Goal: Task Accomplishment & Management: Complete application form

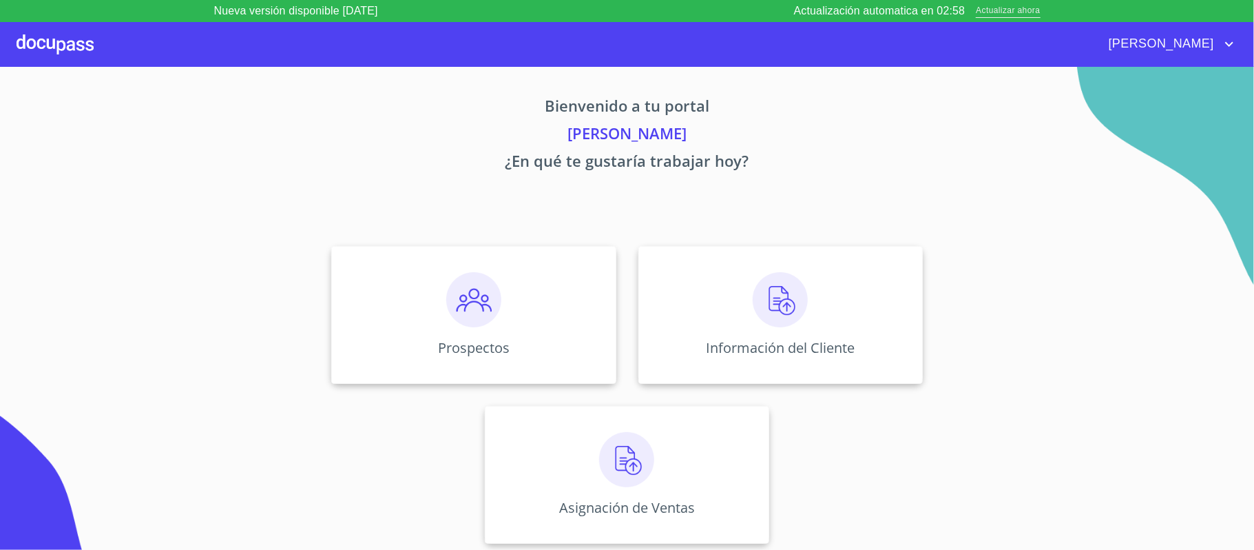
click at [1021, 12] on span "Actualizar ahora" at bounding box center [1008, 11] width 64 height 14
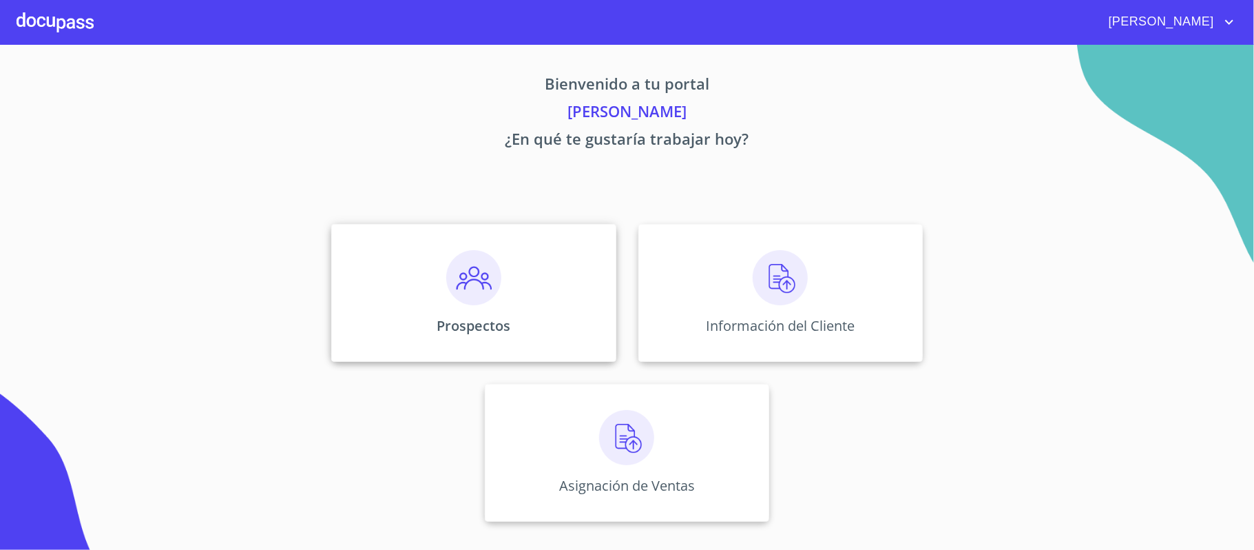
click at [471, 281] on img at bounding box center [473, 277] width 55 height 55
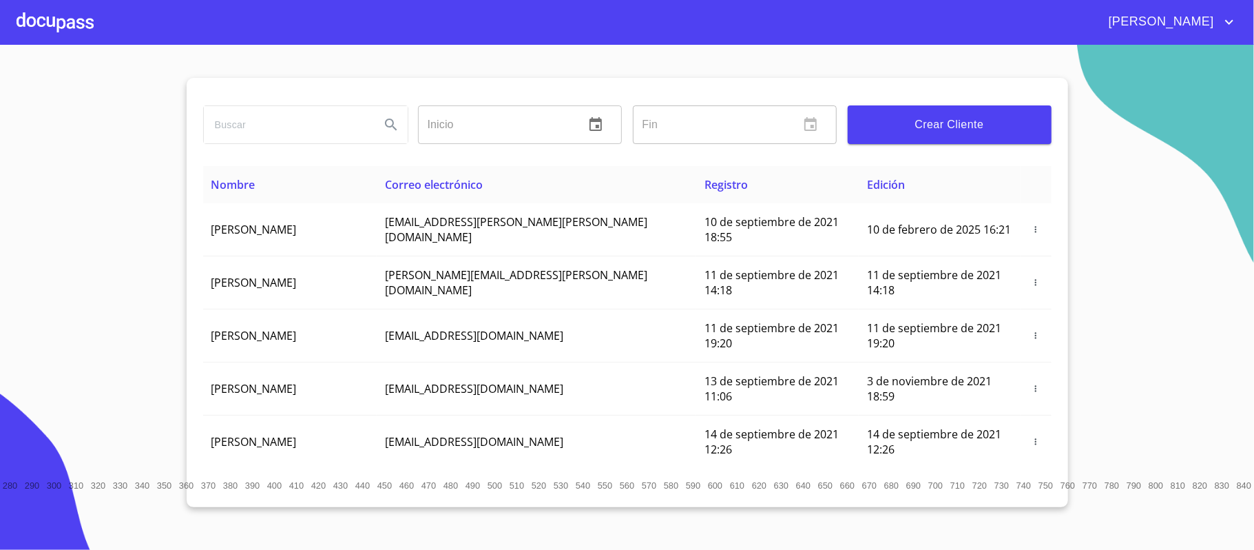
click at [262, 119] on input "search" at bounding box center [286, 124] width 165 height 37
type input "JACQUELINE GRACIA"
click at [394, 124] on icon "Search" at bounding box center [391, 124] width 17 height 17
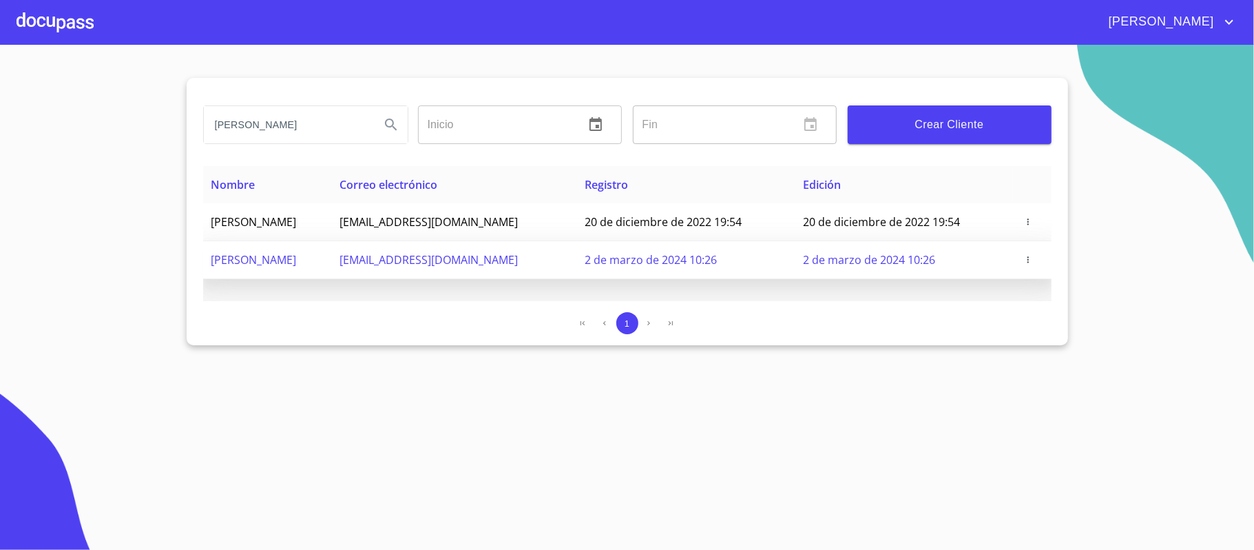
click at [694, 263] on span "2 de marzo de 2024 10:26" at bounding box center [651, 259] width 132 height 15
click at [1029, 262] on icon "button" at bounding box center [1029, 260] width 10 height 10
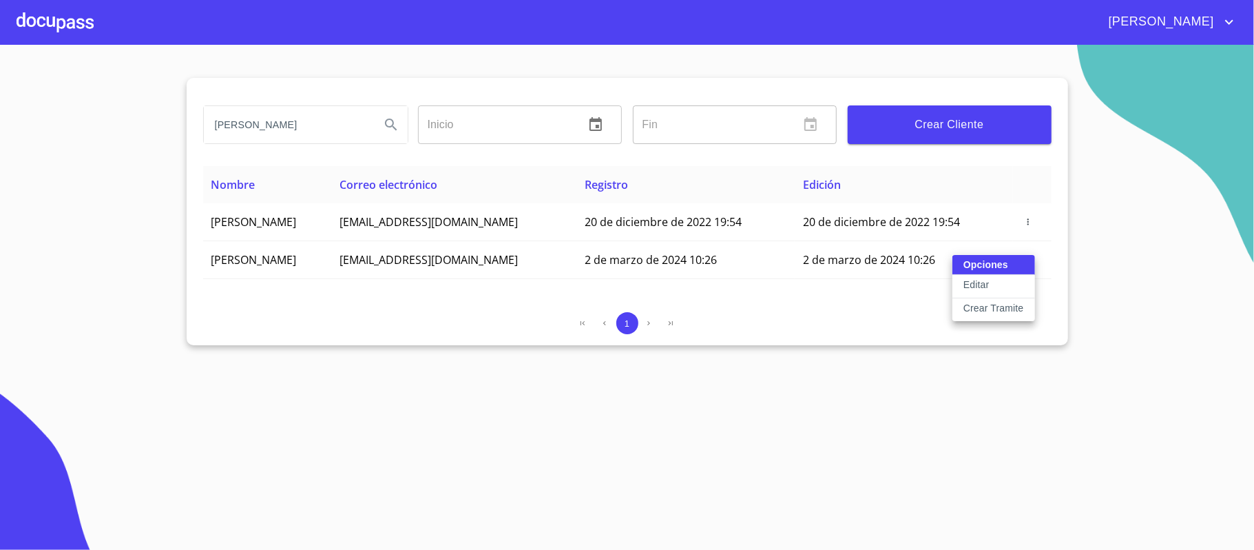
click at [965, 310] on p "Crear Tramite" at bounding box center [994, 308] width 61 height 14
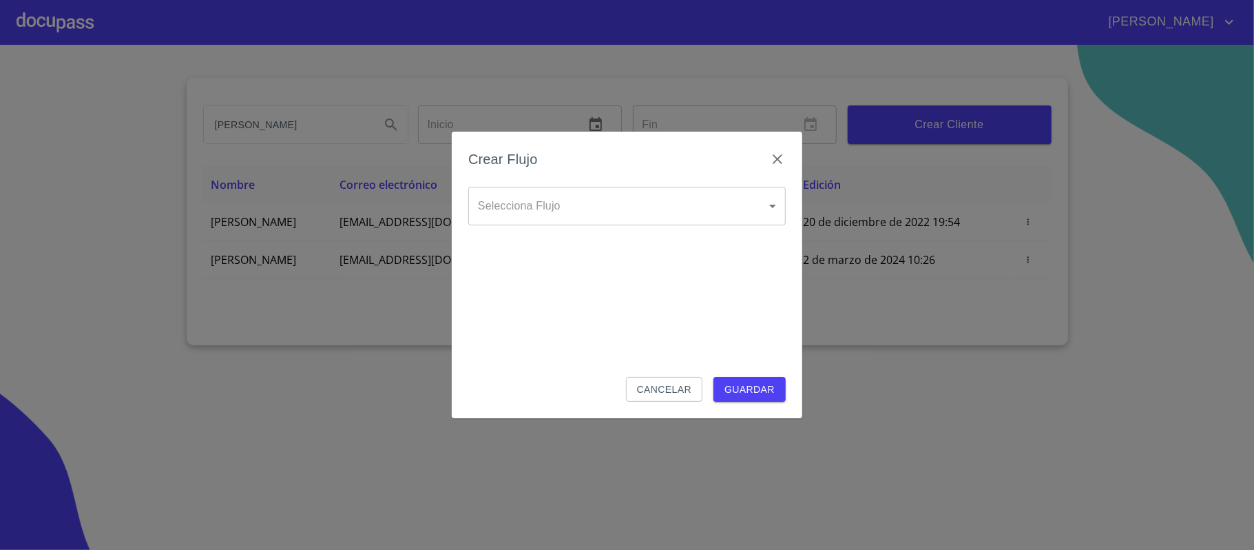
click at [599, 209] on body "Ricardo JACQUELINE GRACIA Inicio ​ Fin ​ Crear Cliente Nombre Correo electrónic…" at bounding box center [627, 275] width 1254 height 550
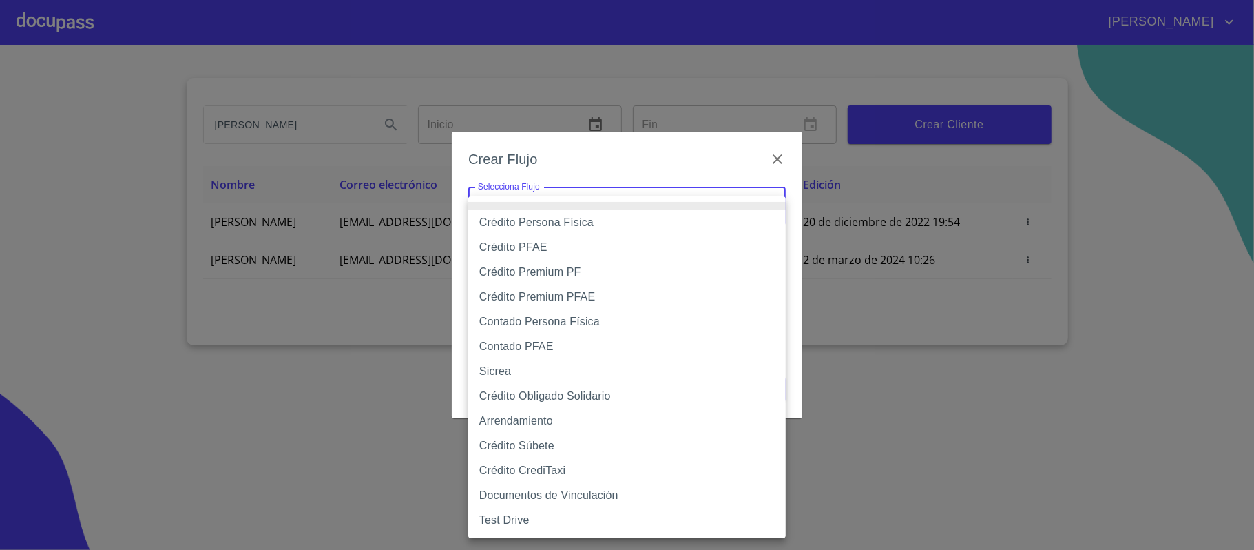
click at [537, 246] on li "Crédito PFAE" at bounding box center [627, 247] width 318 height 25
type input "60bfa0150d9865ccc24afd7c"
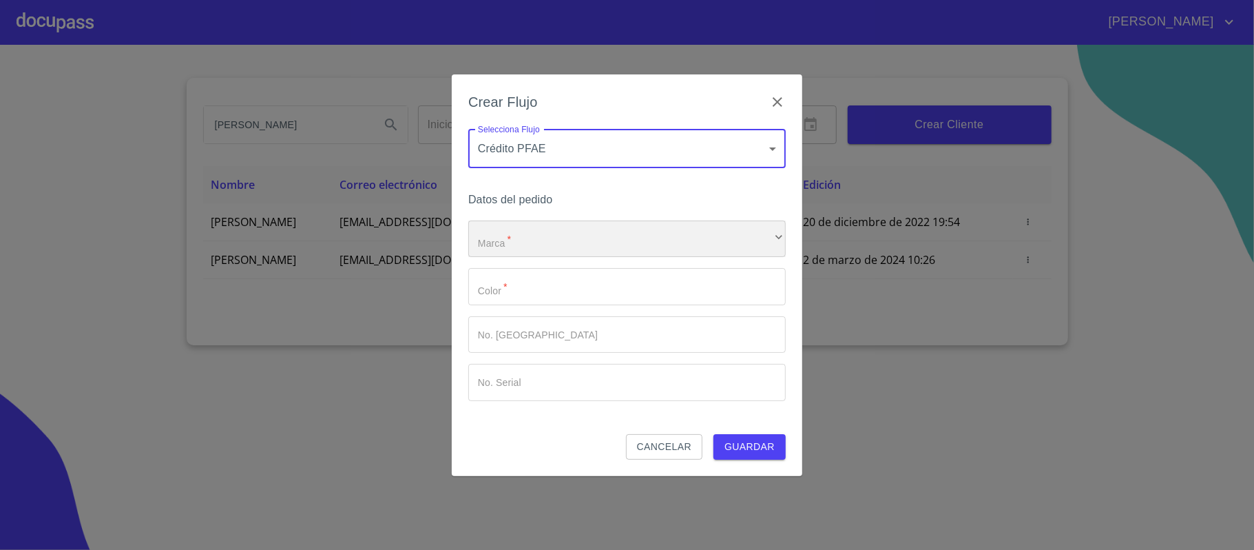
click at [536, 246] on div "​" at bounding box center [627, 238] width 318 height 37
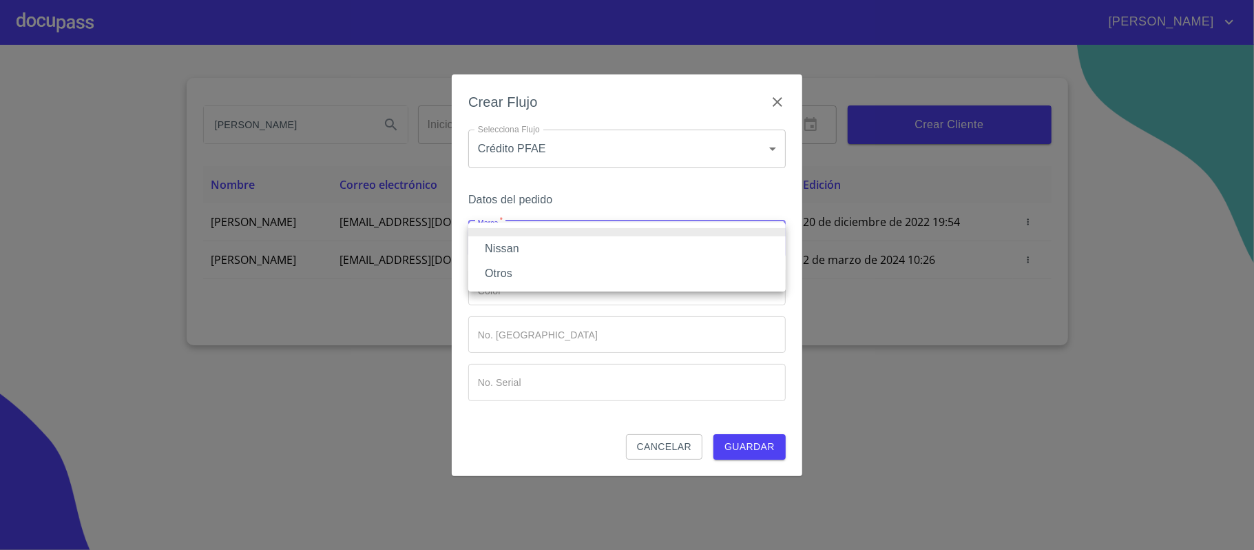
click at [533, 248] on li "Nissan" at bounding box center [627, 248] width 318 height 25
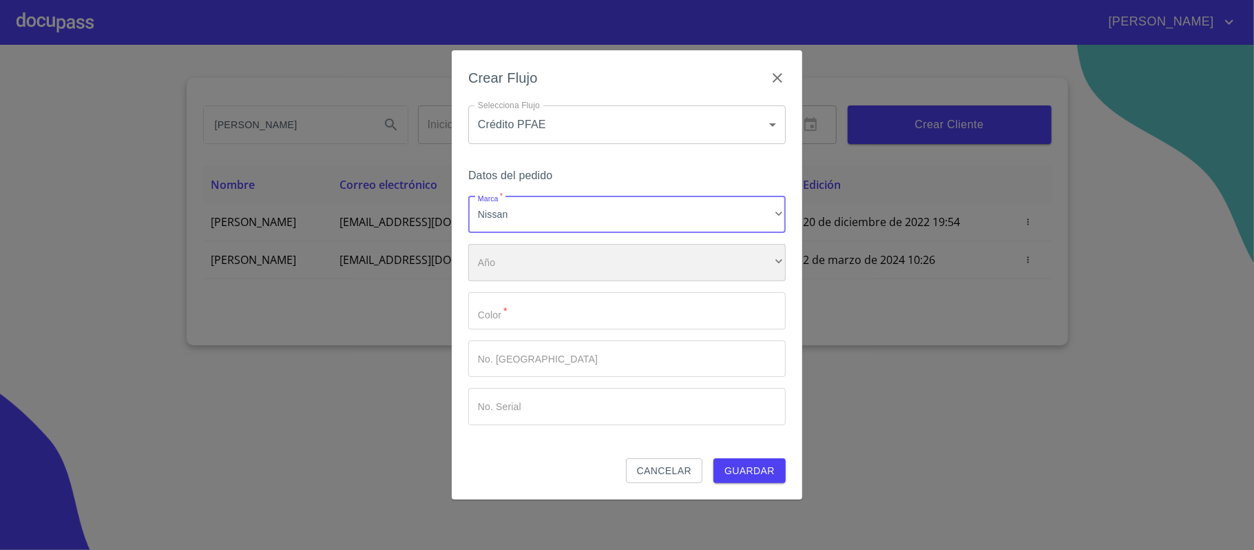
click at [521, 260] on div "​" at bounding box center [627, 262] width 318 height 37
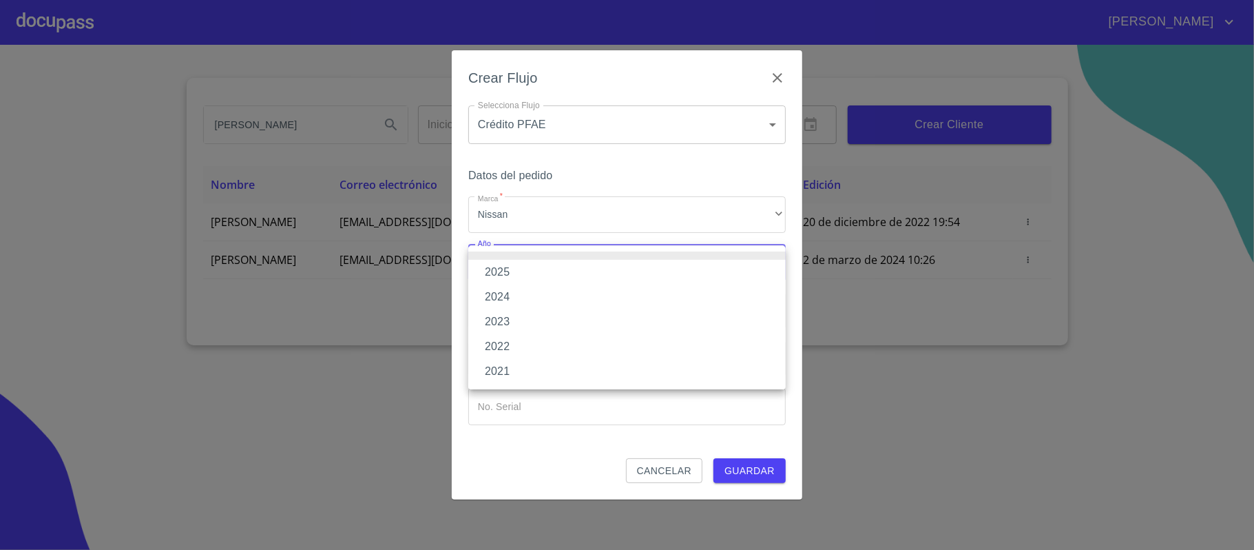
click at [519, 271] on li "2025" at bounding box center [627, 272] width 318 height 25
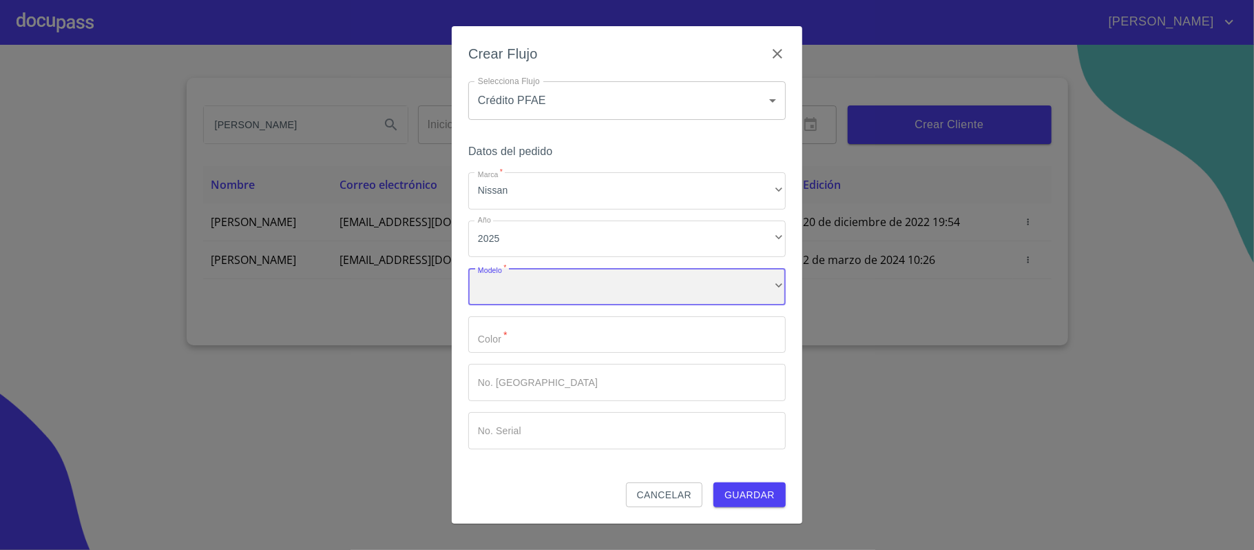
click at [513, 284] on div "​" at bounding box center [627, 286] width 318 height 37
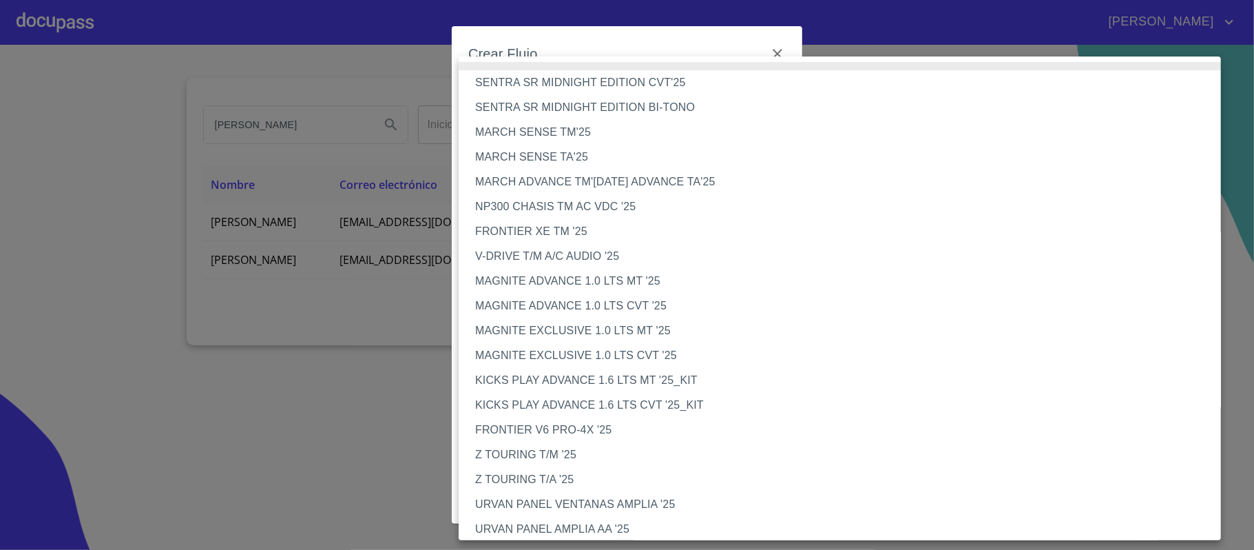
click at [729, 77] on li "SENTRA SR MIDNIGHT EDITION CVT'25" at bounding box center [847, 82] width 776 height 25
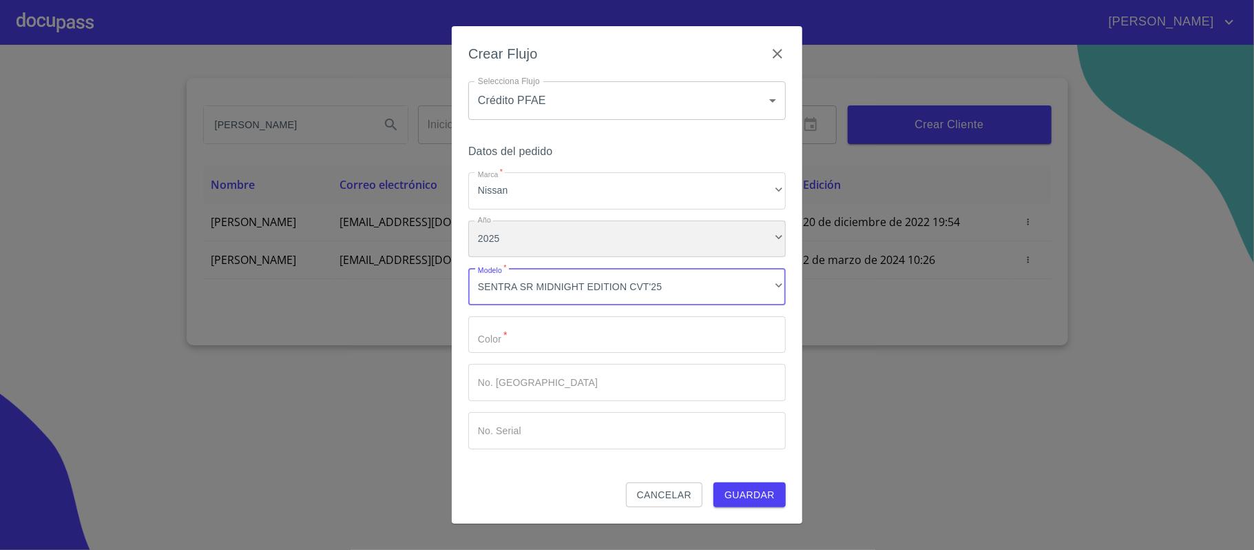
click at [697, 232] on div "2025" at bounding box center [627, 238] width 318 height 37
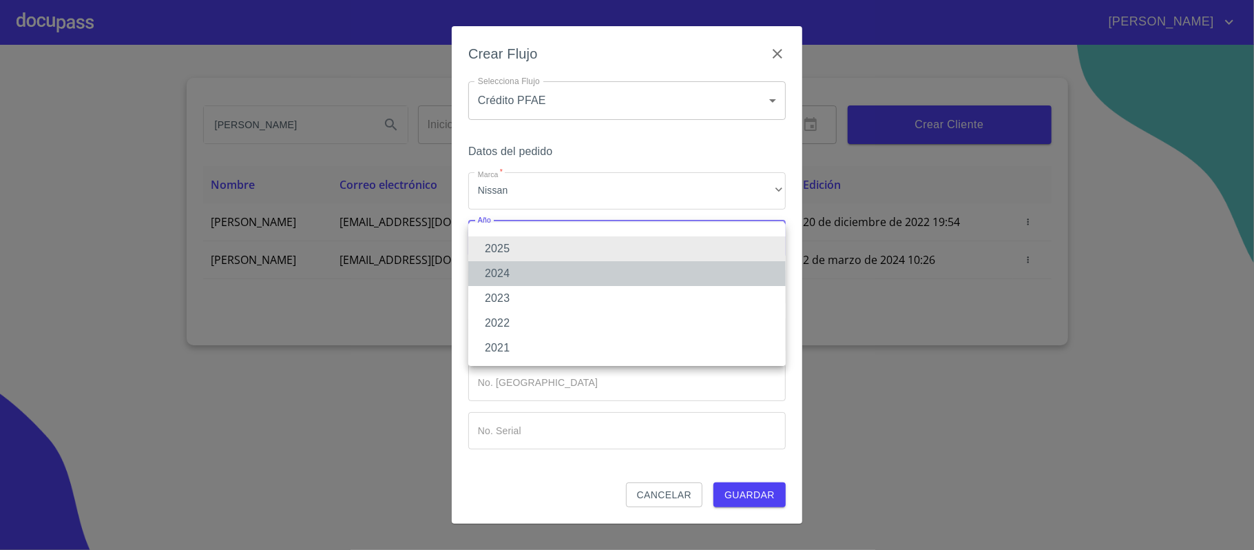
click at [515, 271] on li "2024" at bounding box center [627, 273] width 318 height 25
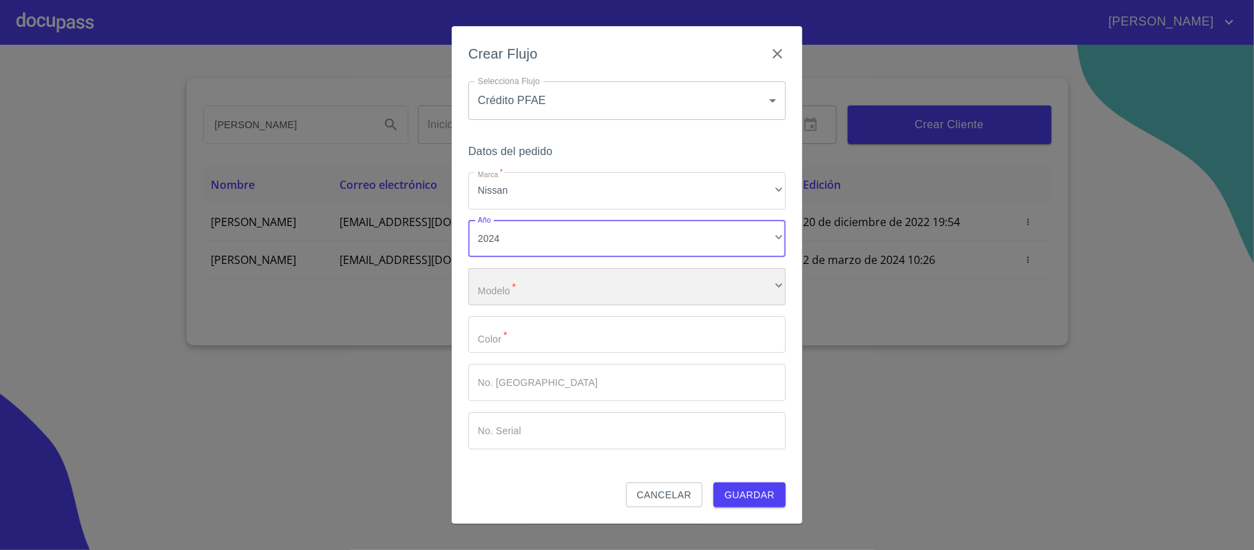
click at [515, 282] on div "​" at bounding box center [627, 286] width 318 height 37
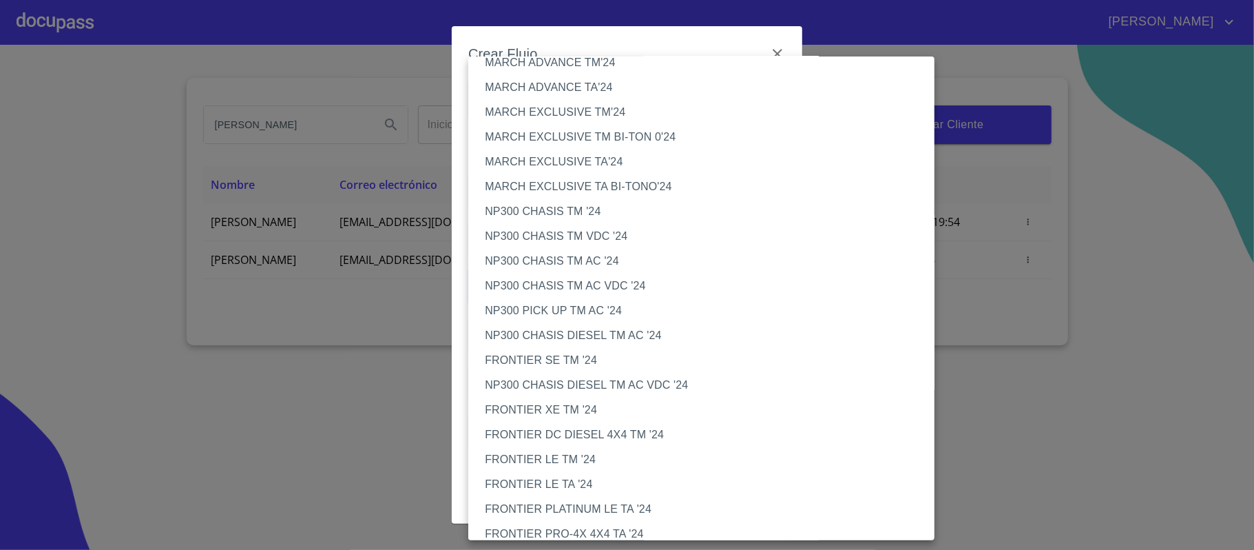
scroll to position [459, 0]
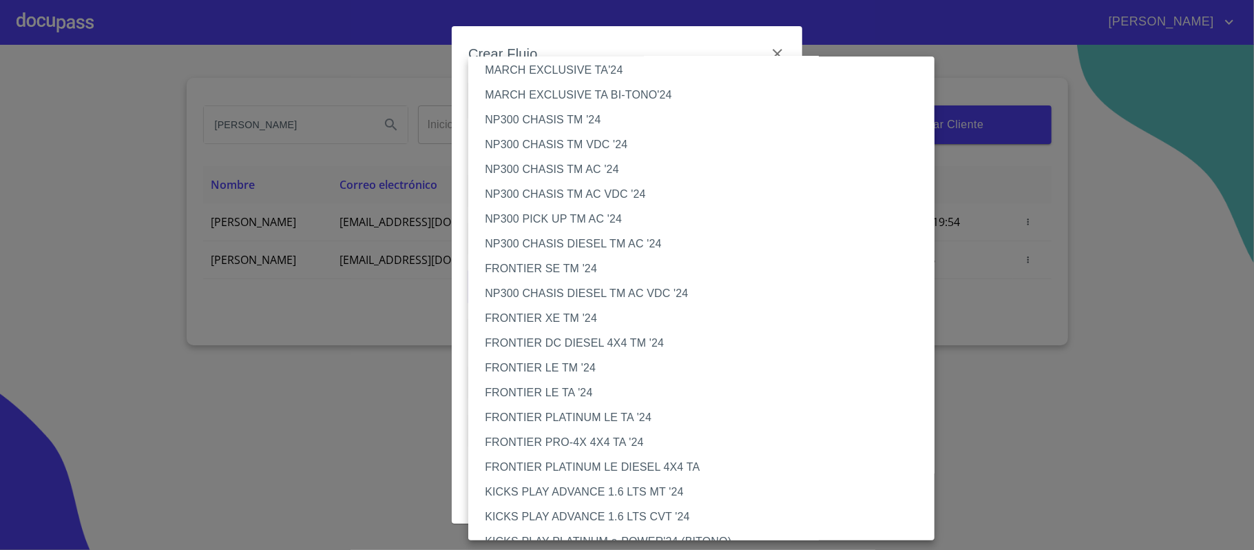
click at [533, 265] on li "FRONTIER SE TM '24" at bounding box center [708, 268] width 480 height 25
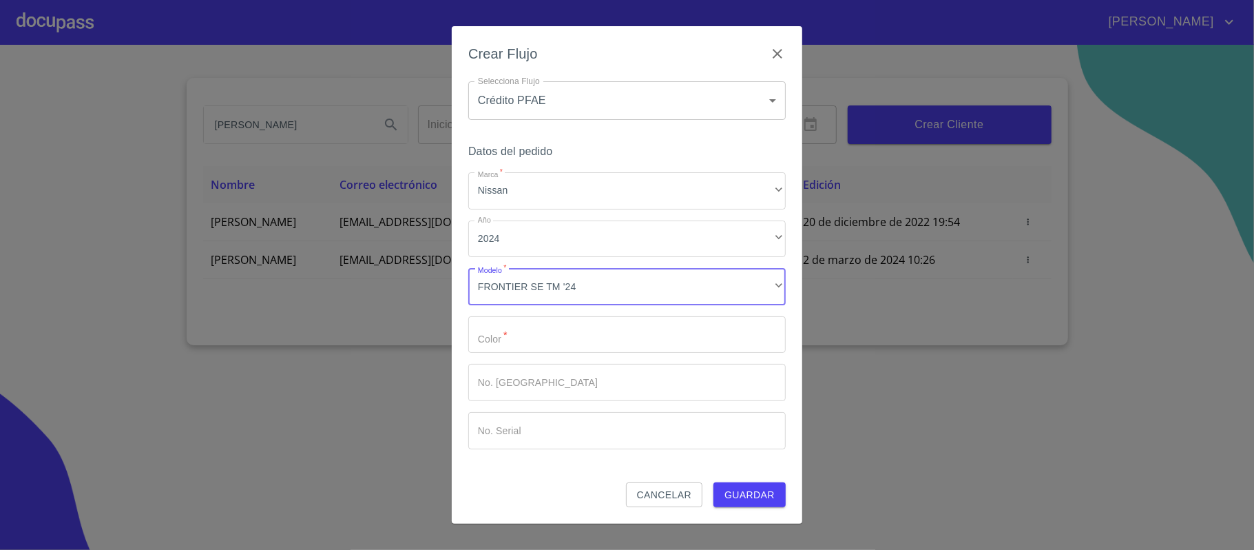
click at [514, 335] on input "Marca   *" at bounding box center [627, 334] width 318 height 37
type input "B"
type input "PLATA"
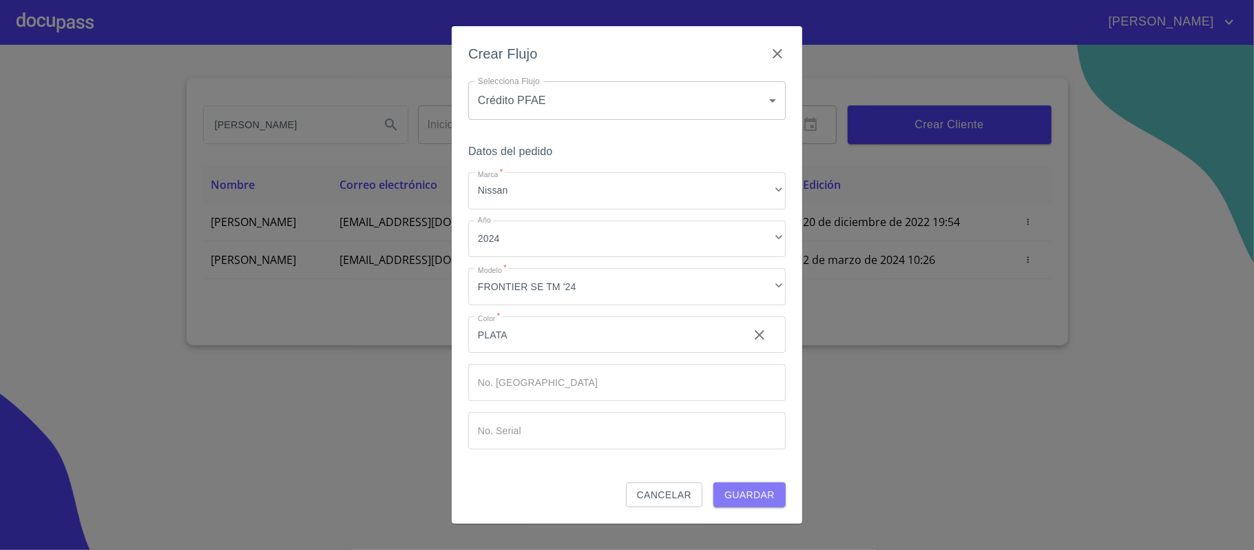
click at [751, 493] on span "Guardar" at bounding box center [750, 494] width 50 height 17
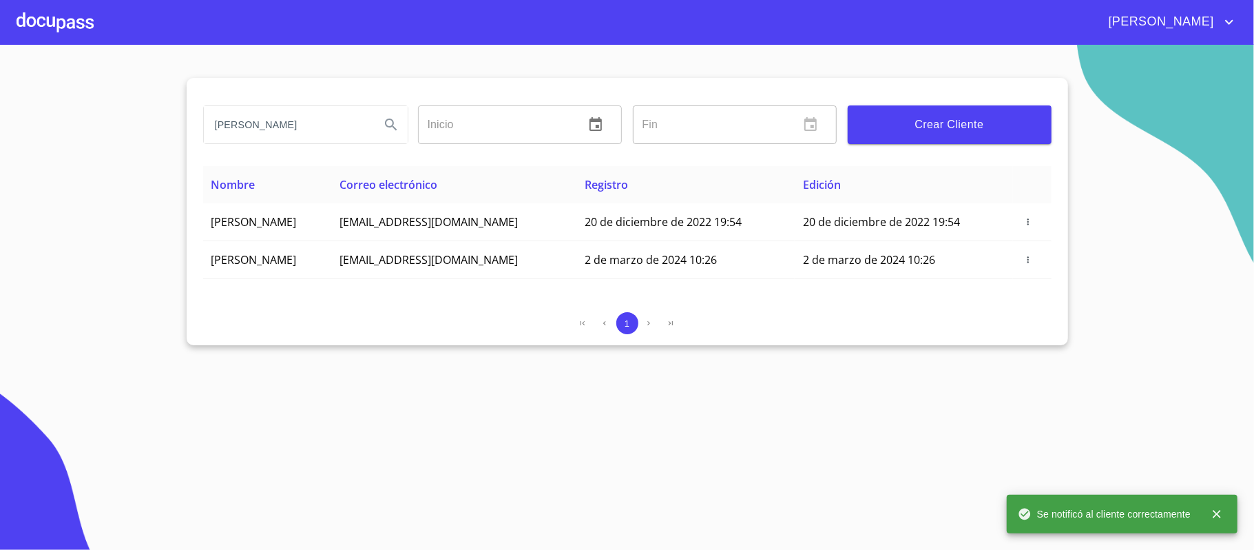
click at [41, 25] on div at bounding box center [55, 22] width 77 height 44
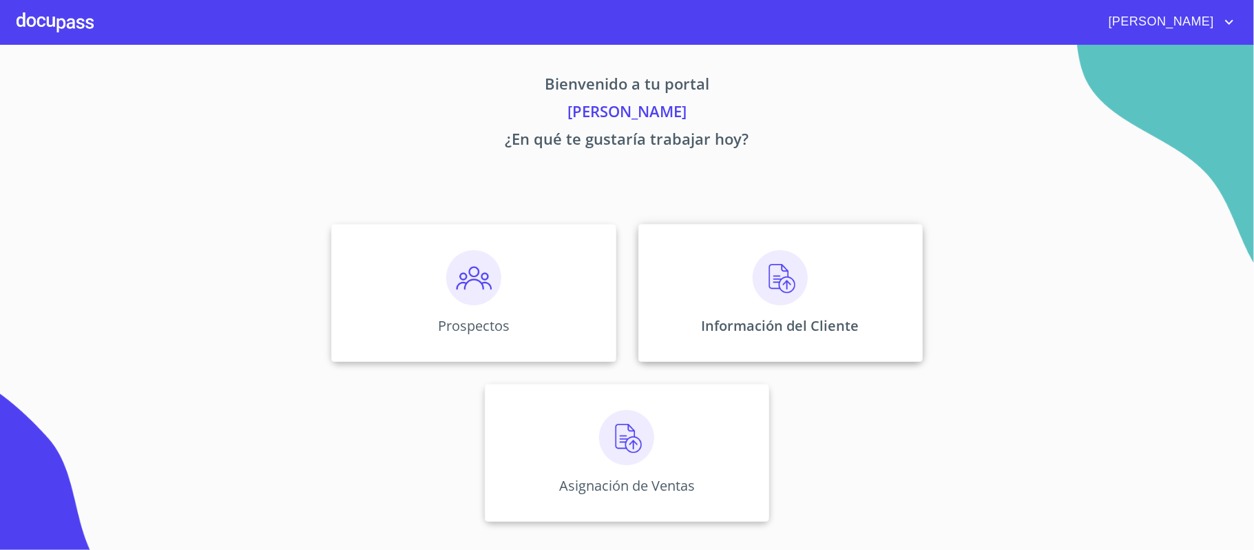
click at [772, 278] on img at bounding box center [780, 277] width 55 height 55
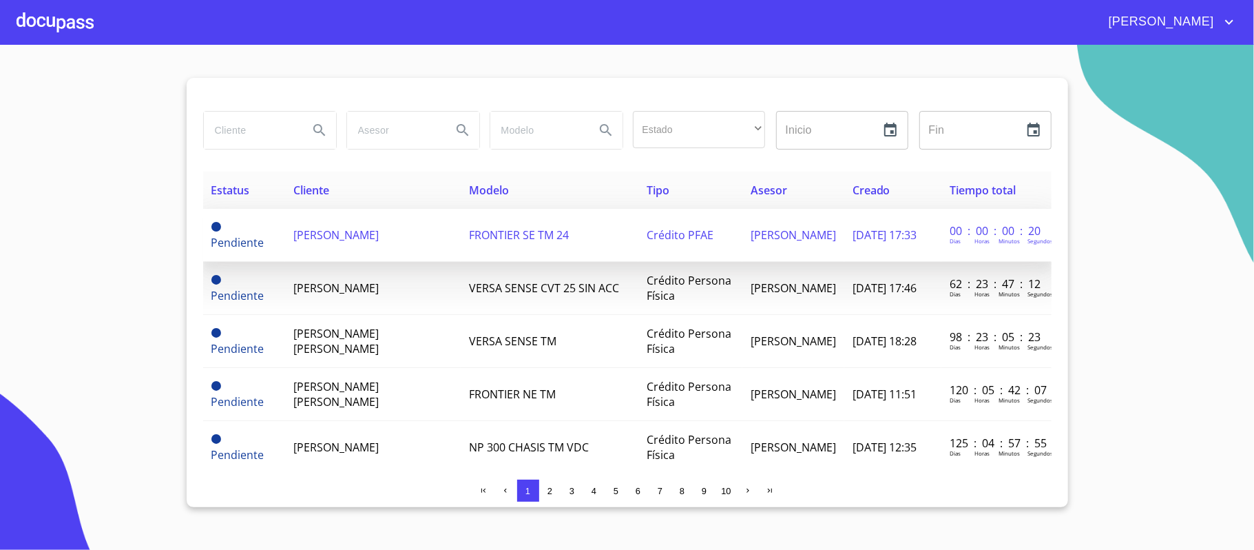
click at [561, 247] on td "FRONTIER SE TM 24" at bounding box center [550, 235] width 178 height 53
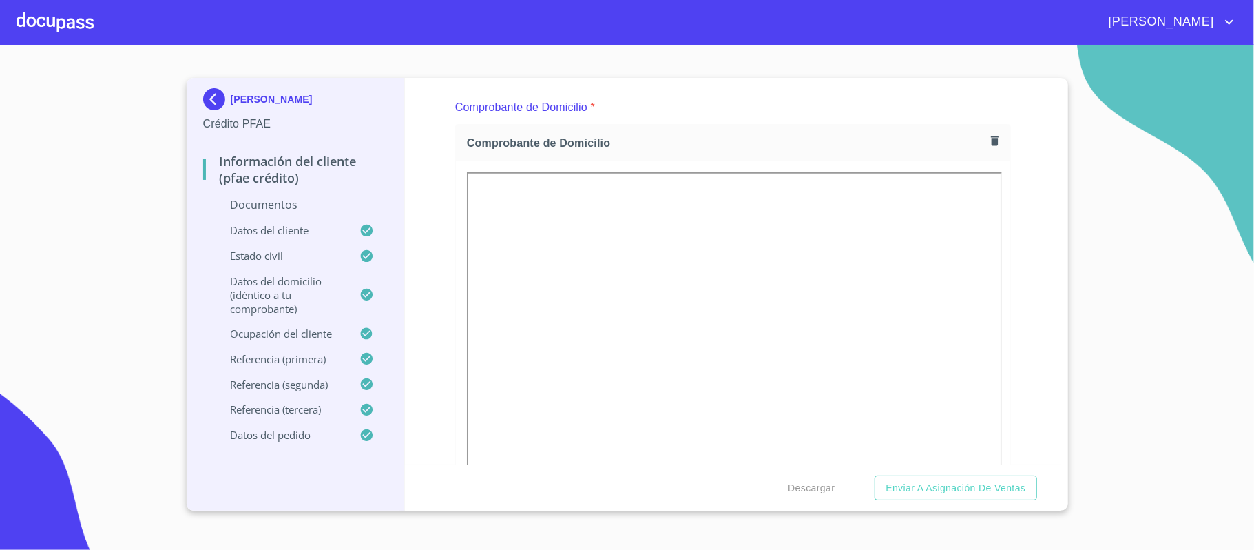
scroll to position [643, 0]
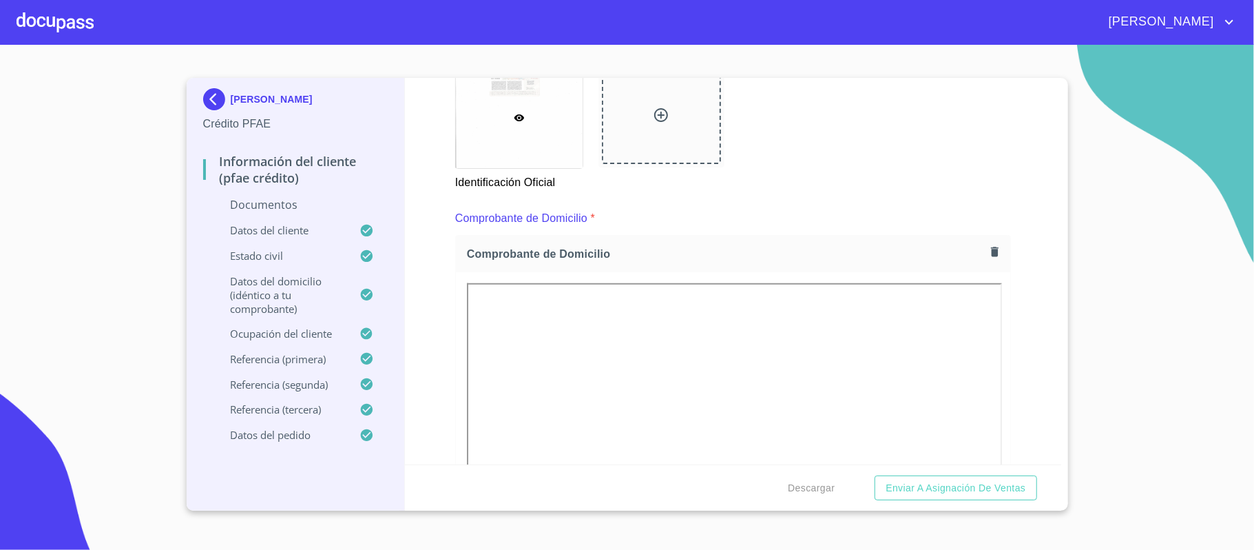
click at [991, 252] on icon "button" at bounding box center [995, 252] width 8 height 10
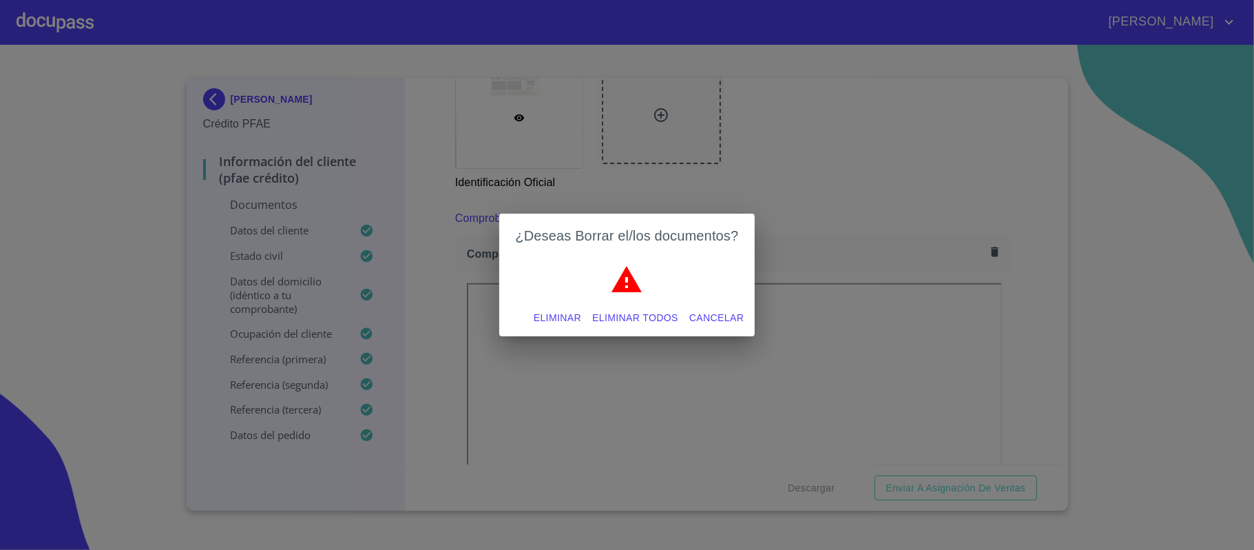
click at [612, 318] on span "Eliminar todos" at bounding box center [635, 317] width 86 height 17
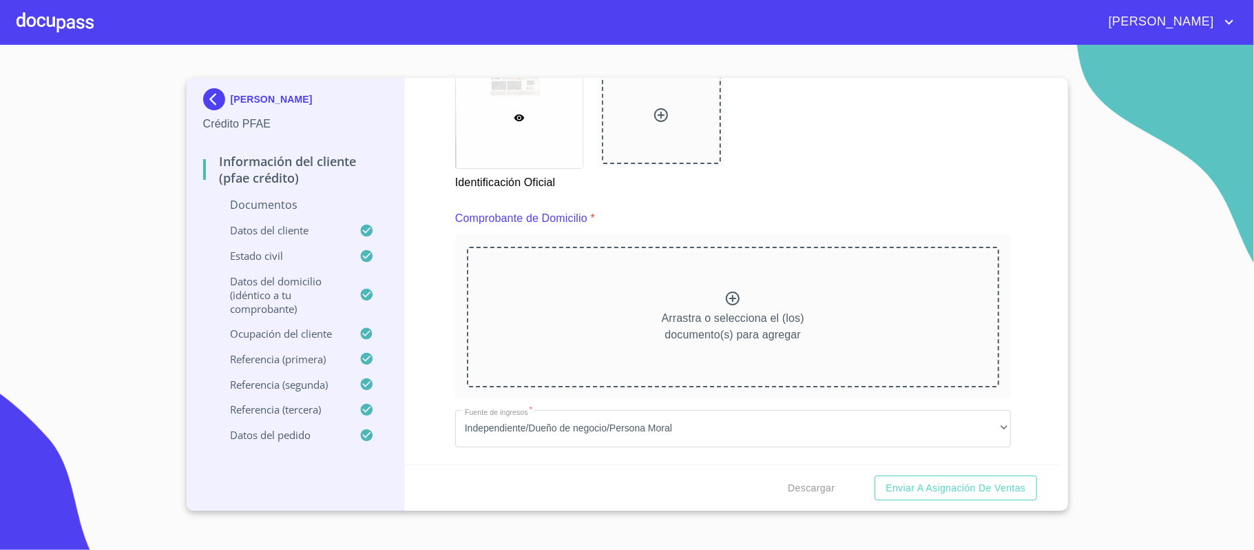
click at [1024, 252] on div "Información del cliente (PFAE crédito) Documentos Documento de identificación. …" at bounding box center [733, 271] width 657 height 386
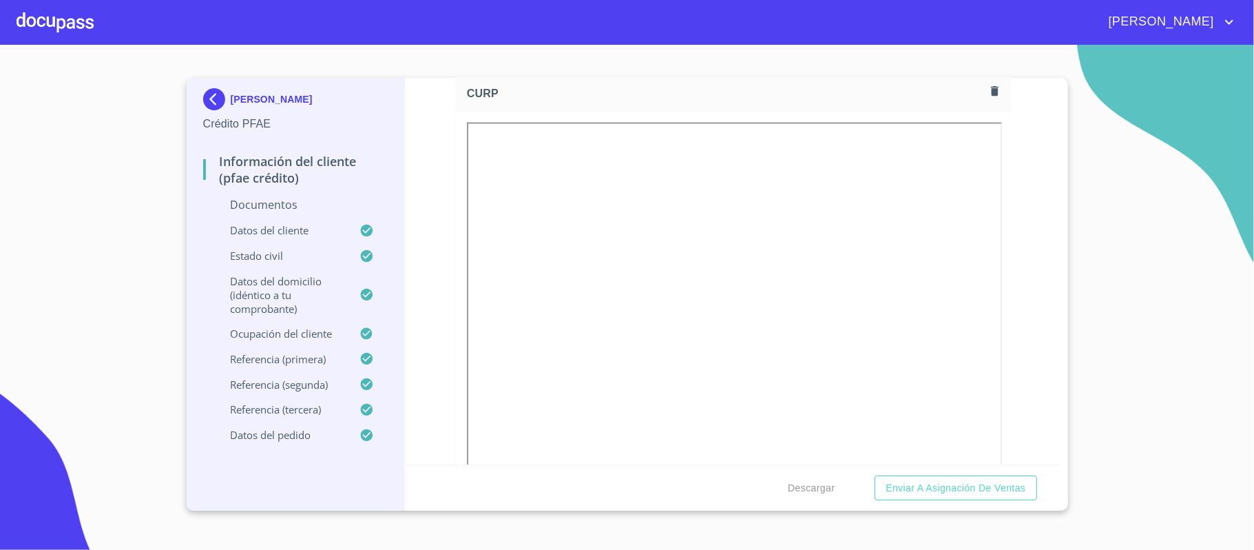
scroll to position [1653, 0]
click at [991, 124] on icon "button" at bounding box center [995, 122] width 8 height 10
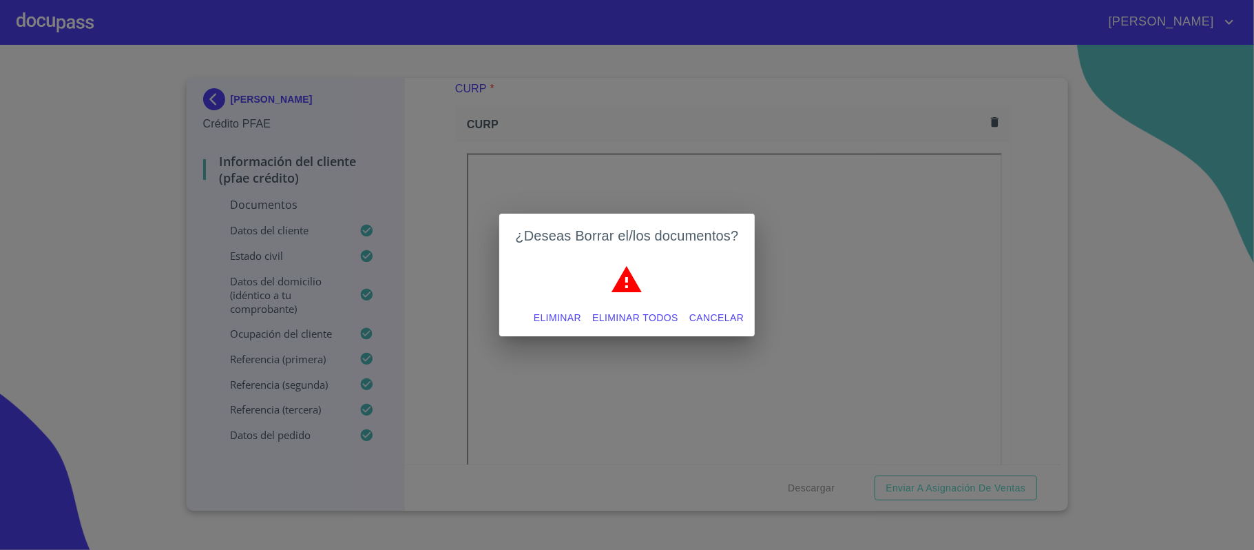
click at [637, 318] on span "Eliminar todos" at bounding box center [635, 317] width 86 height 17
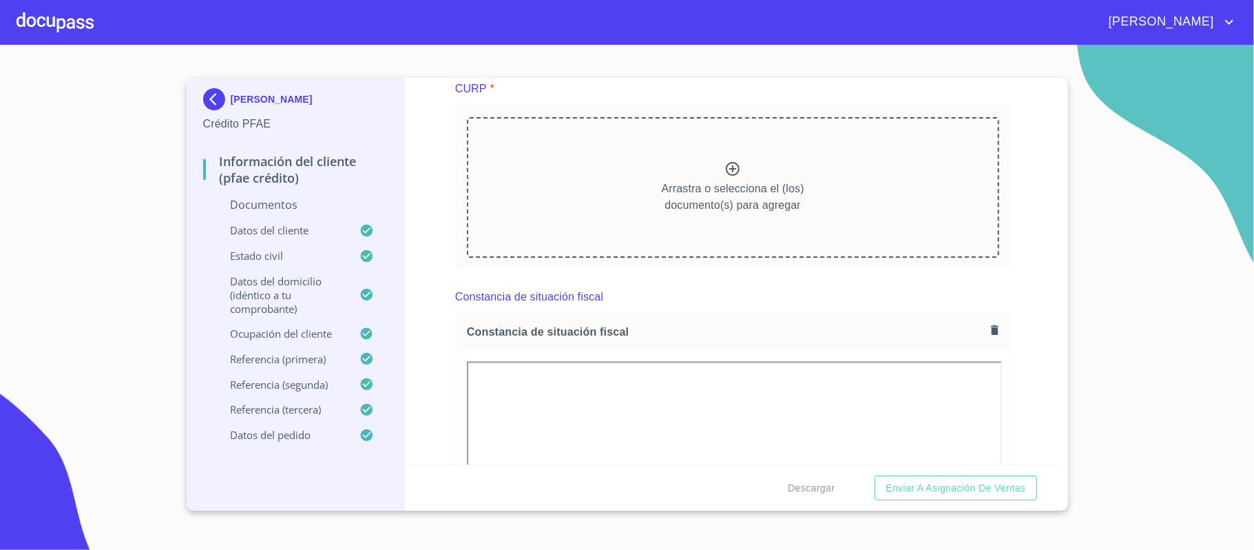
click at [1012, 293] on div "Información del cliente (PFAE crédito) Documentos Documento de identificación. …" at bounding box center [733, 271] width 657 height 386
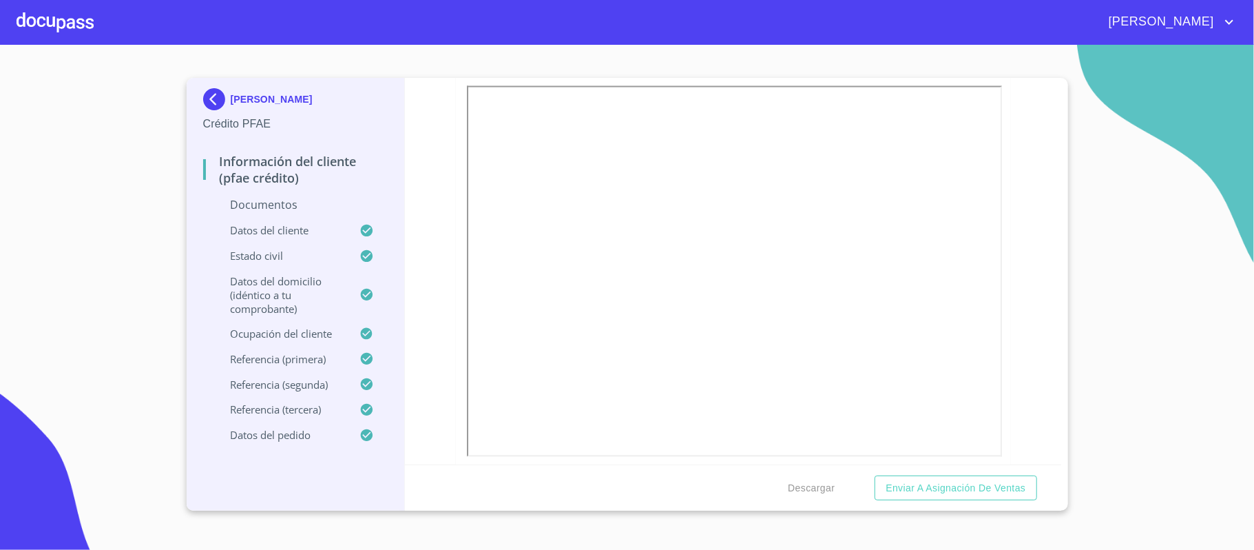
scroll to position [1837, 0]
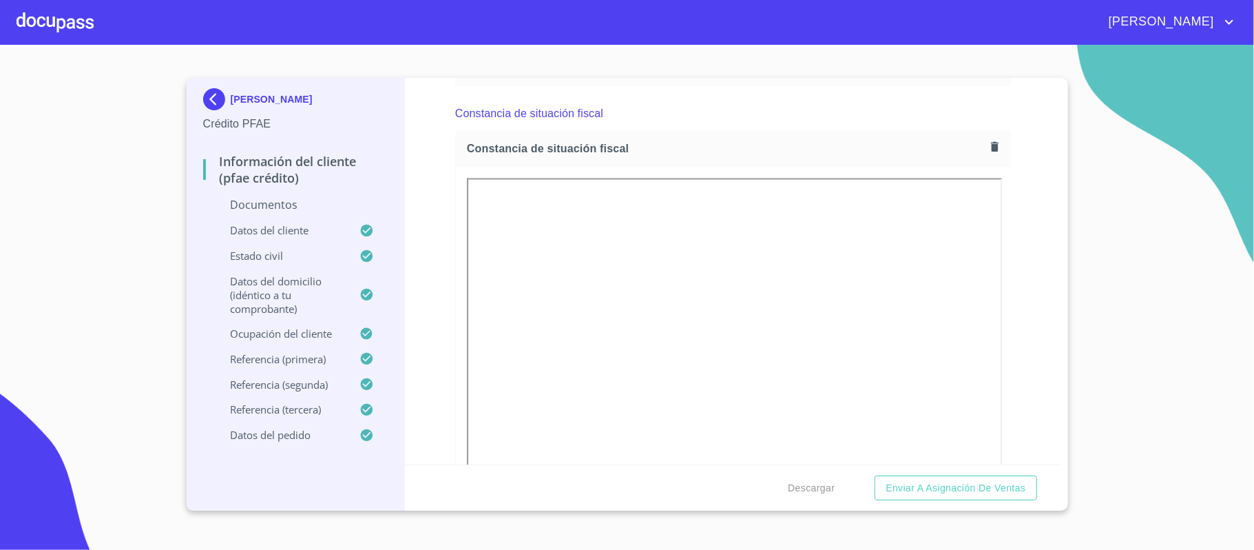
click at [989, 152] on icon "button" at bounding box center [995, 147] width 13 height 13
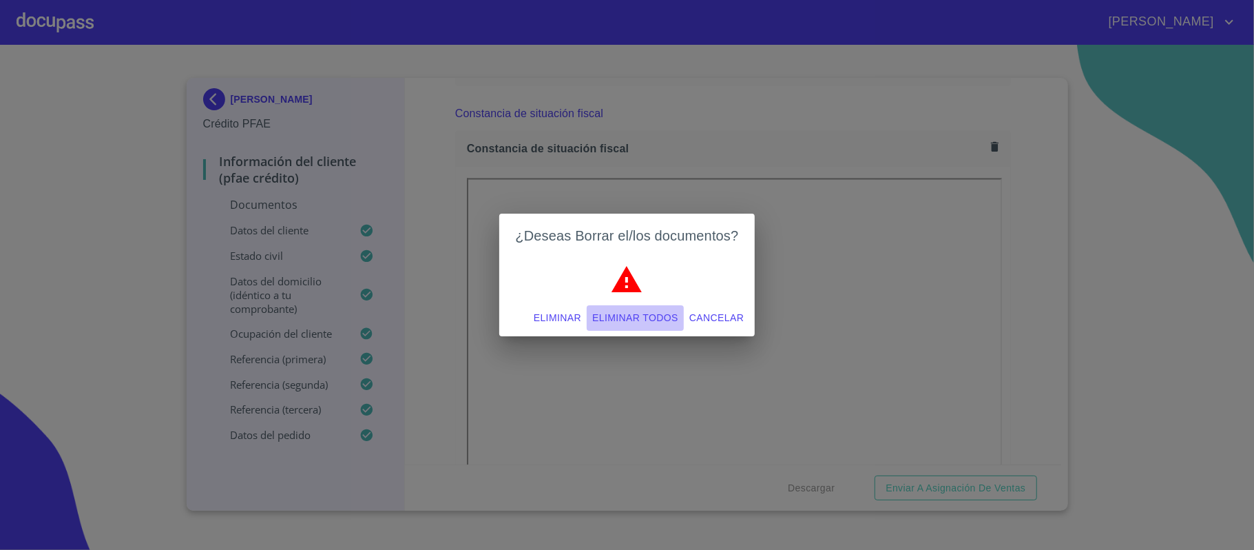
click at [632, 307] on button "Eliminar todos" at bounding box center [635, 317] width 97 height 25
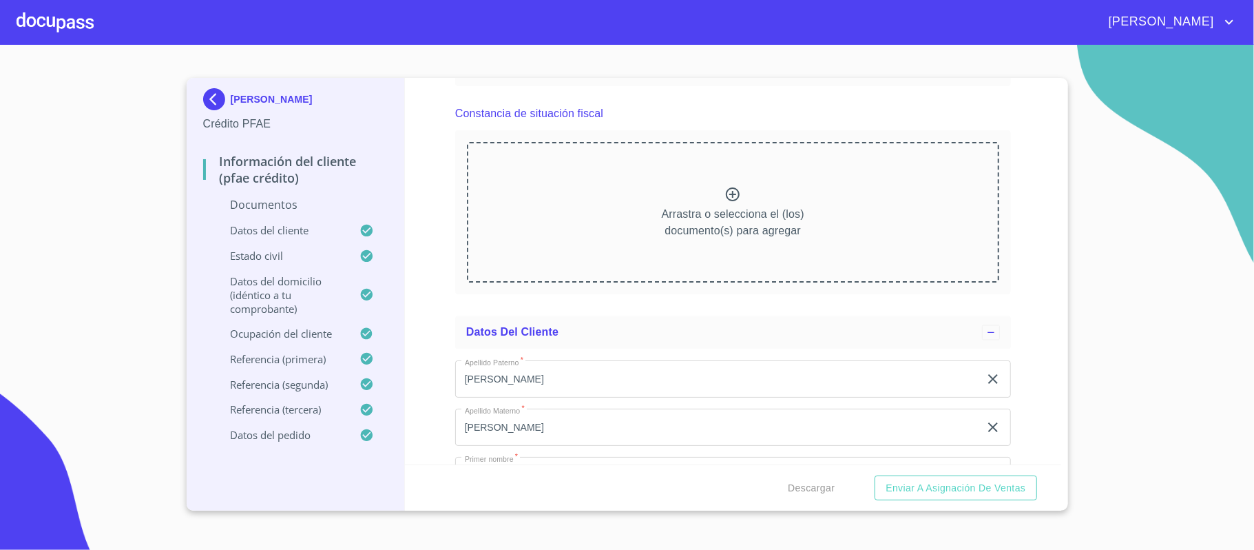
click at [1022, 307] on div "Información del cliente (PFAE crédito) Documentos Documento de identificación. …" at bounding box center [733, 271] width 657 height 386
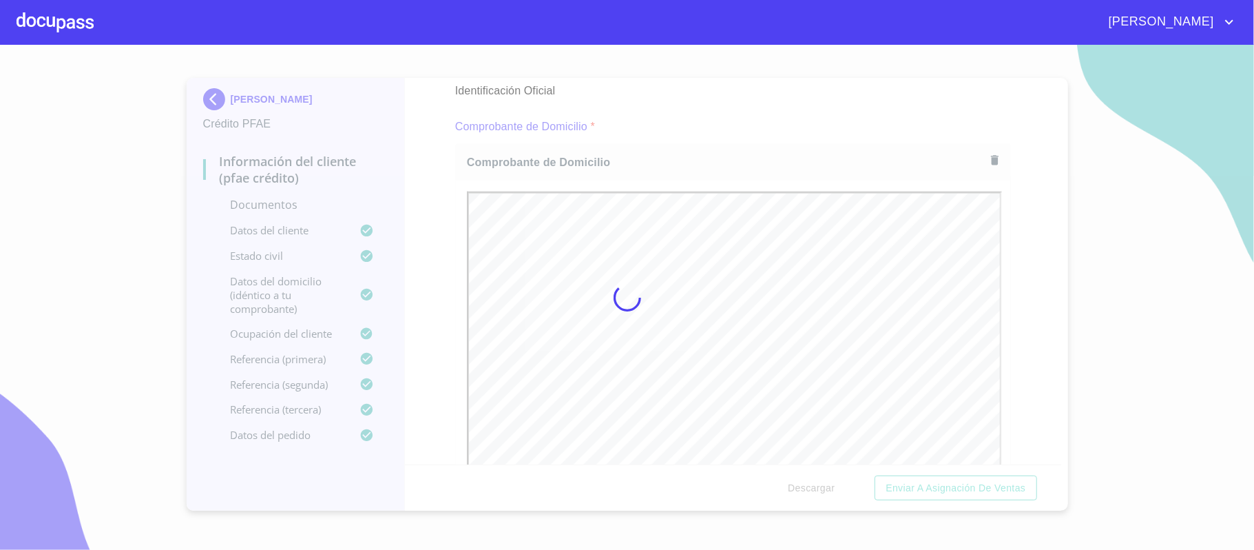
scroll to position [0, 0]
click at [1015, 241] on div at bounding box center [627, 297] width 1254 height 505
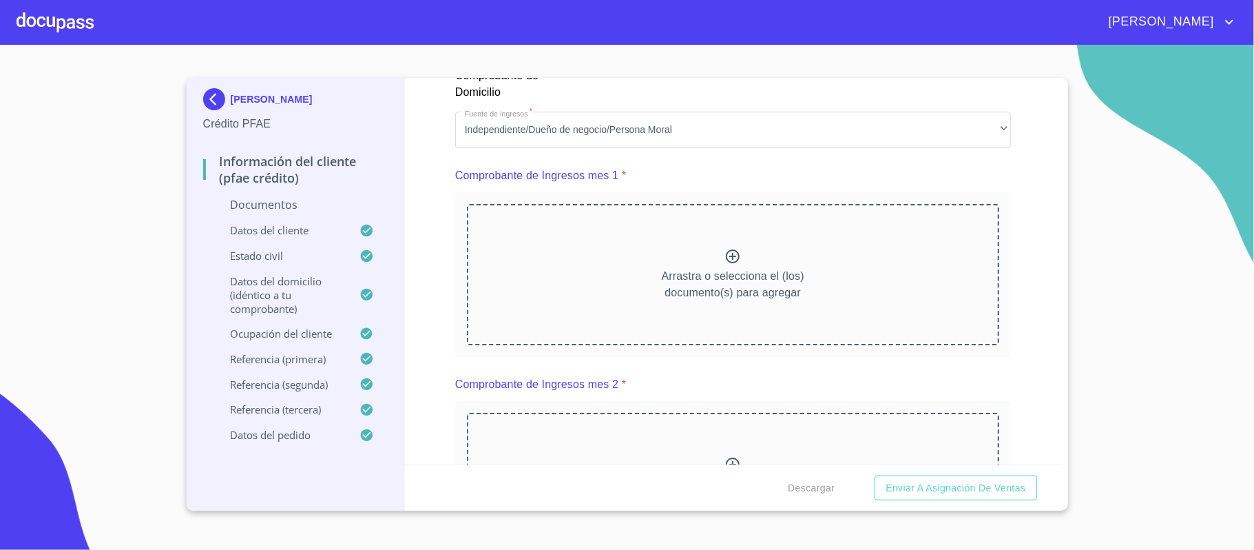
scroll to position [1378, 0]
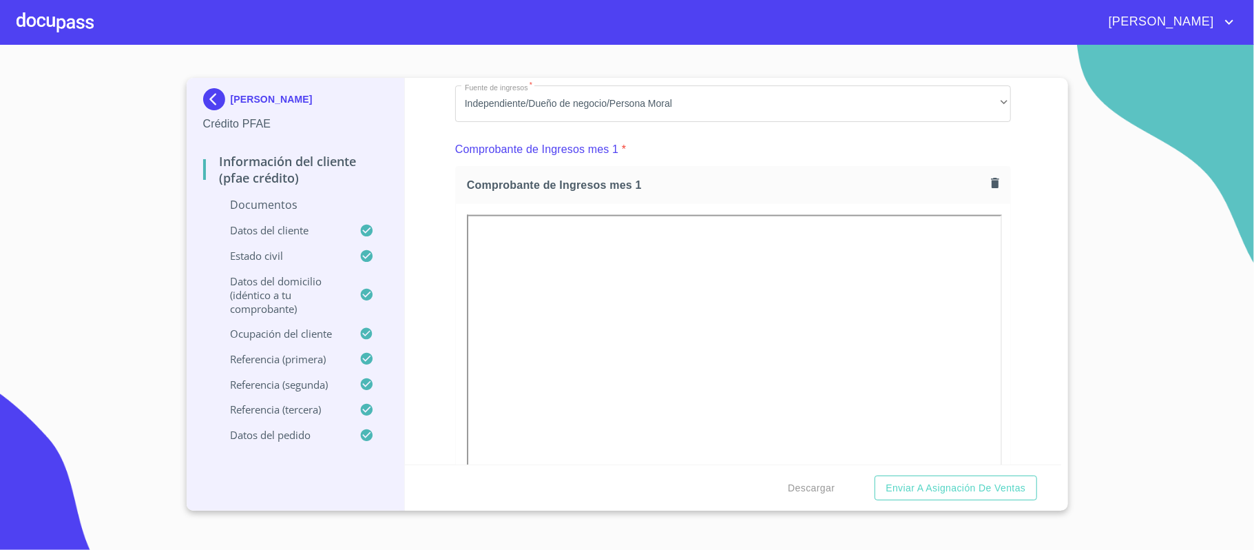
click at [1017, 273] on div "Información del cliente (PFAE crédito) Documentos Documento de identificación. …" at bounding box center [733, 271] width 657 height 386
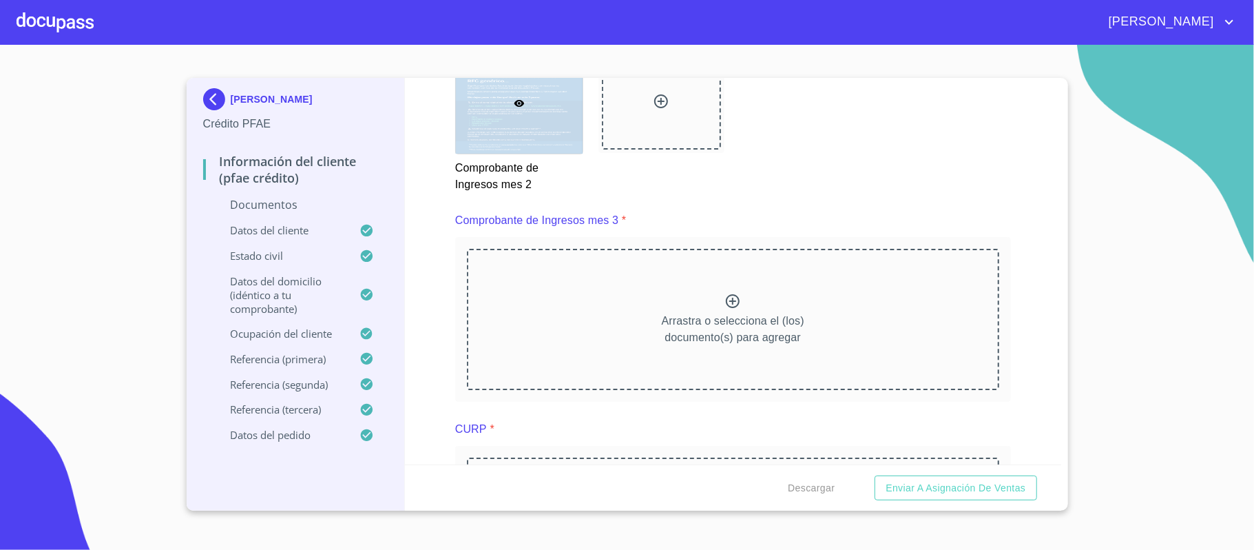
scroll to position [2572, 0]
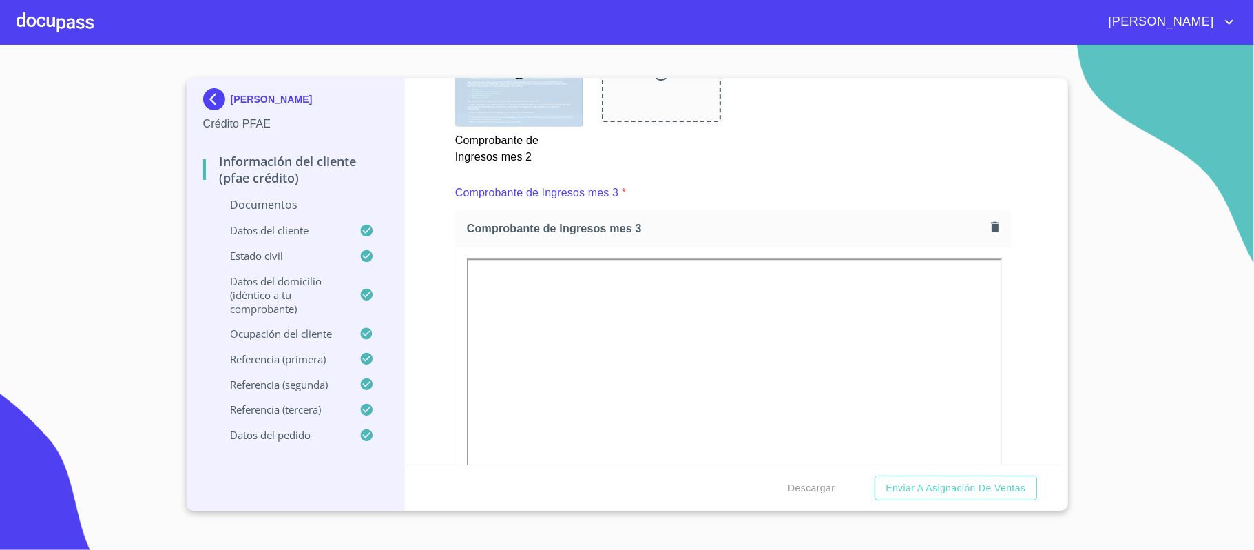
click at [1022, 271] on div "Información del cliente (PFAE crédito) Documentos Documento de identificación. …" at bounding box center [733, 271] width 657 height 386
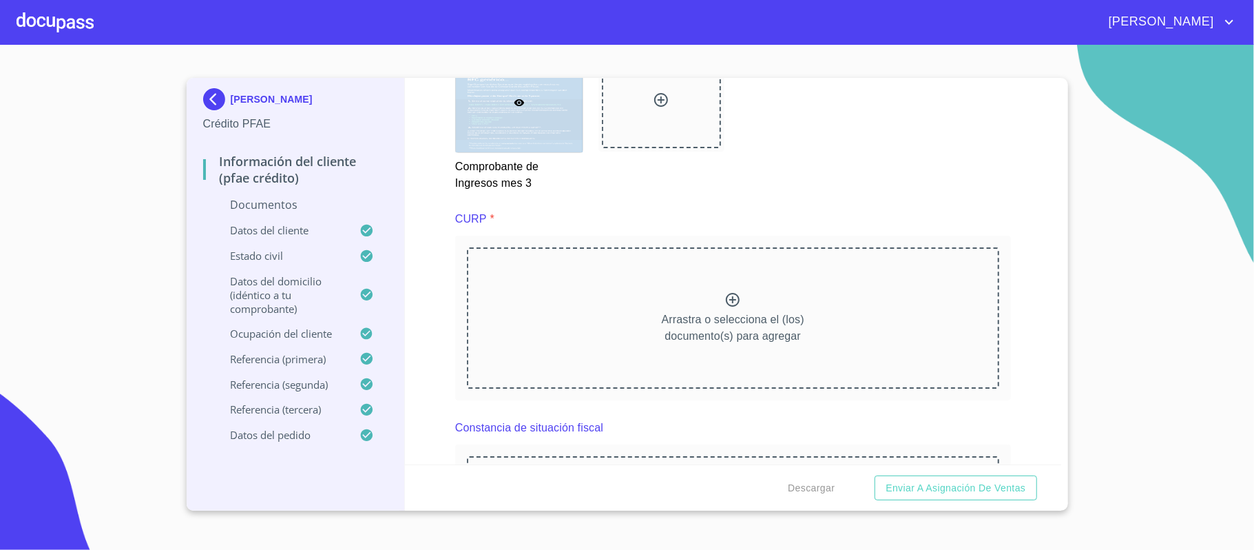
scroll to position [3123, 0]
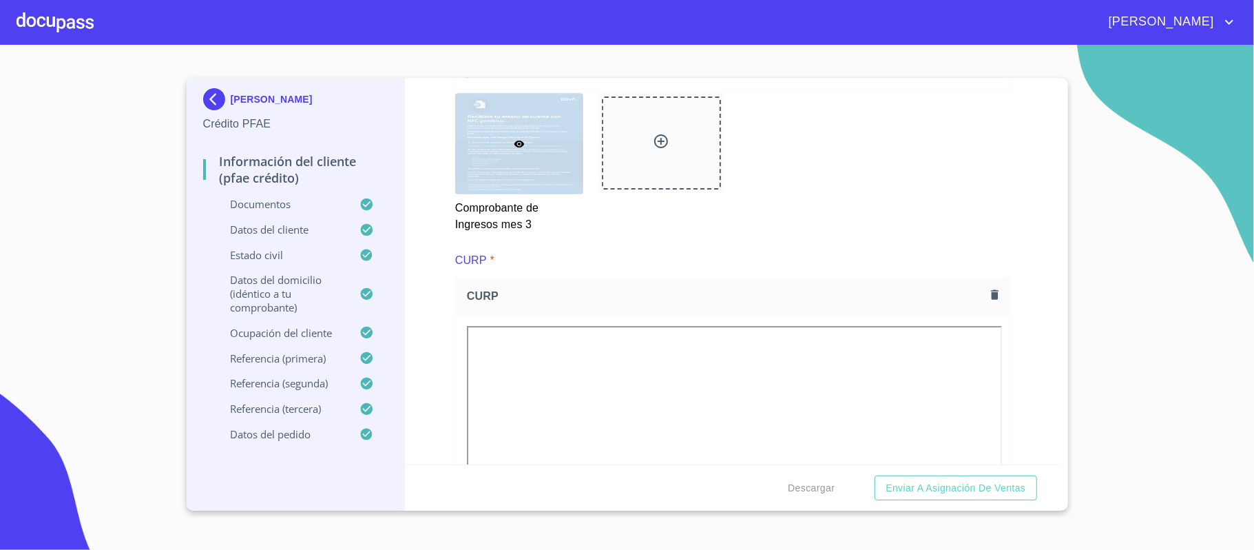
click at [1028, 355] on div "Información del cliente (PFAE crédito) Documentos Documento de identificación. …" at bounding box center [733, 271] width 657 height 386
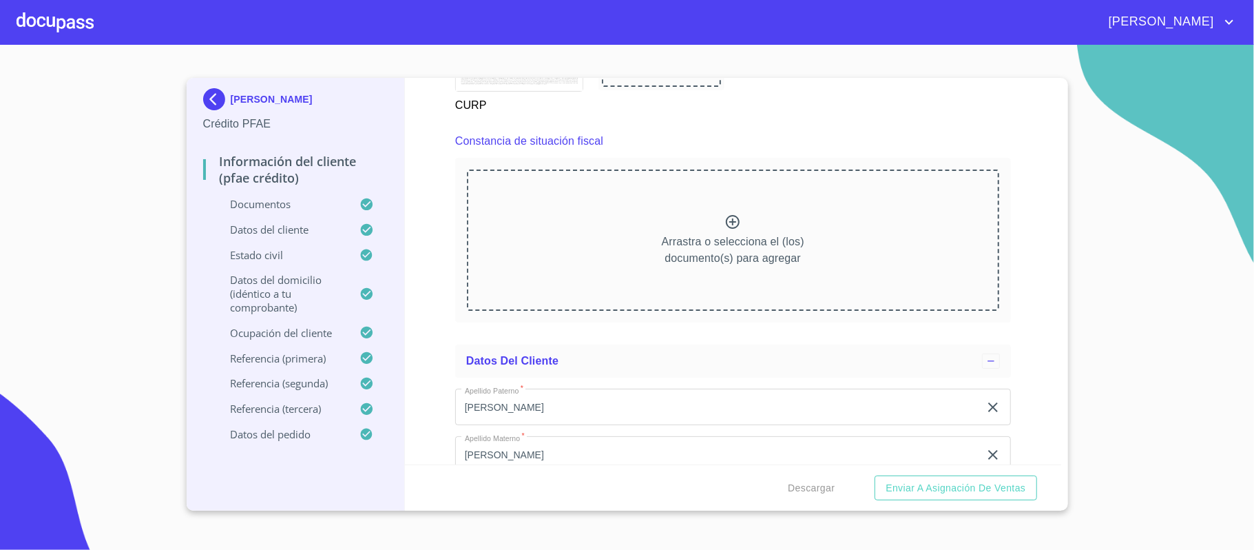
scroll to position [3950, 0]
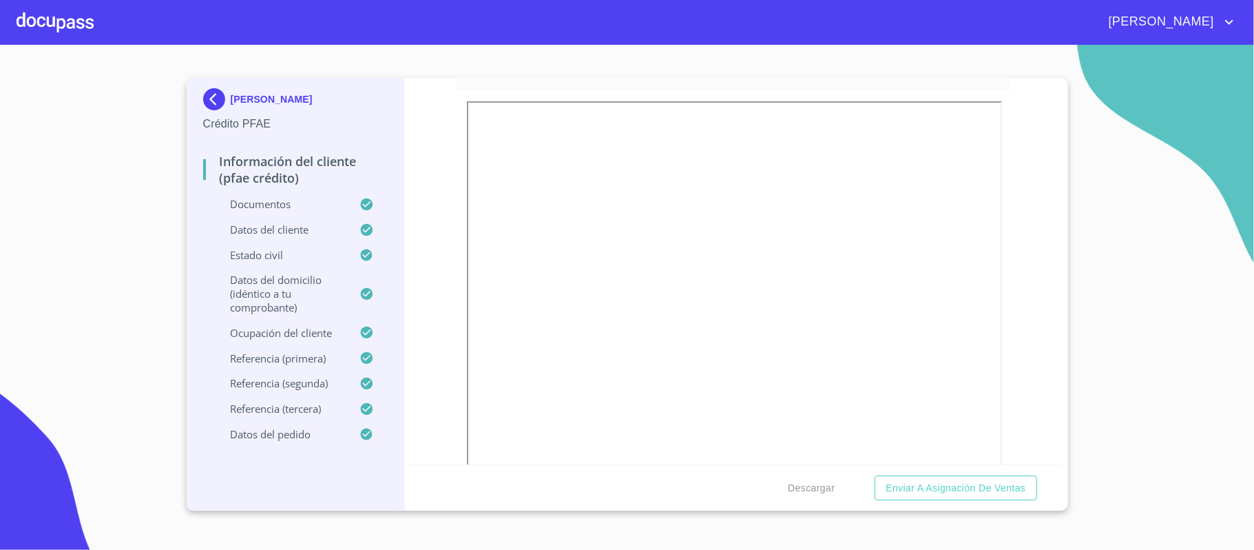
click at [1011, 257] on div "Información del cliente (PFAE crédito) Documentos Documento de identificación. …" at bounding box center [733, 271] width 657 height 386
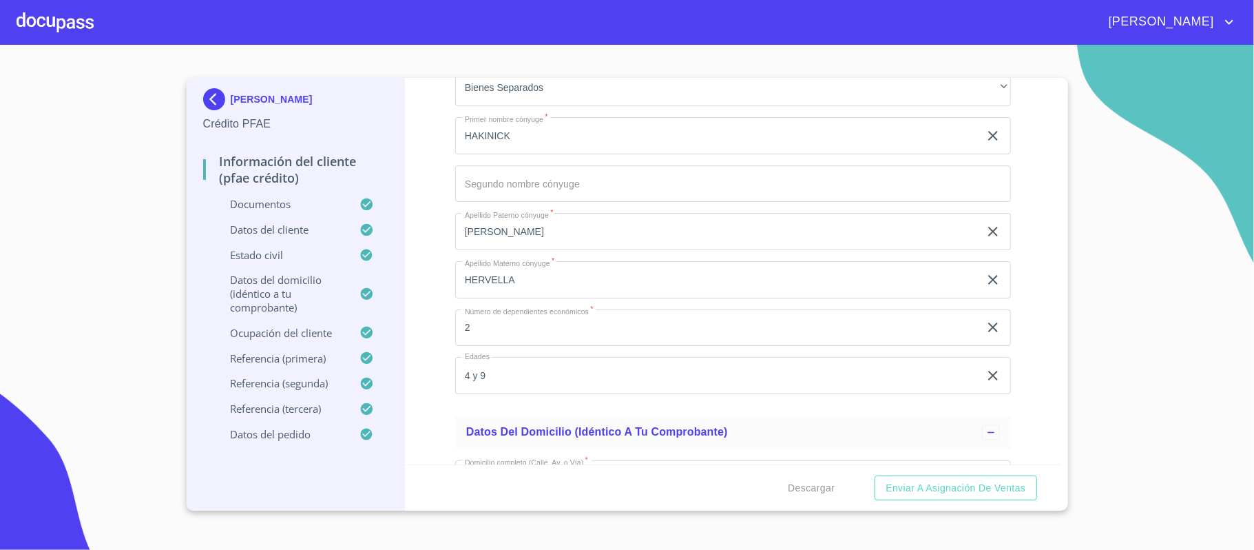
scroll to position [5419, 0]
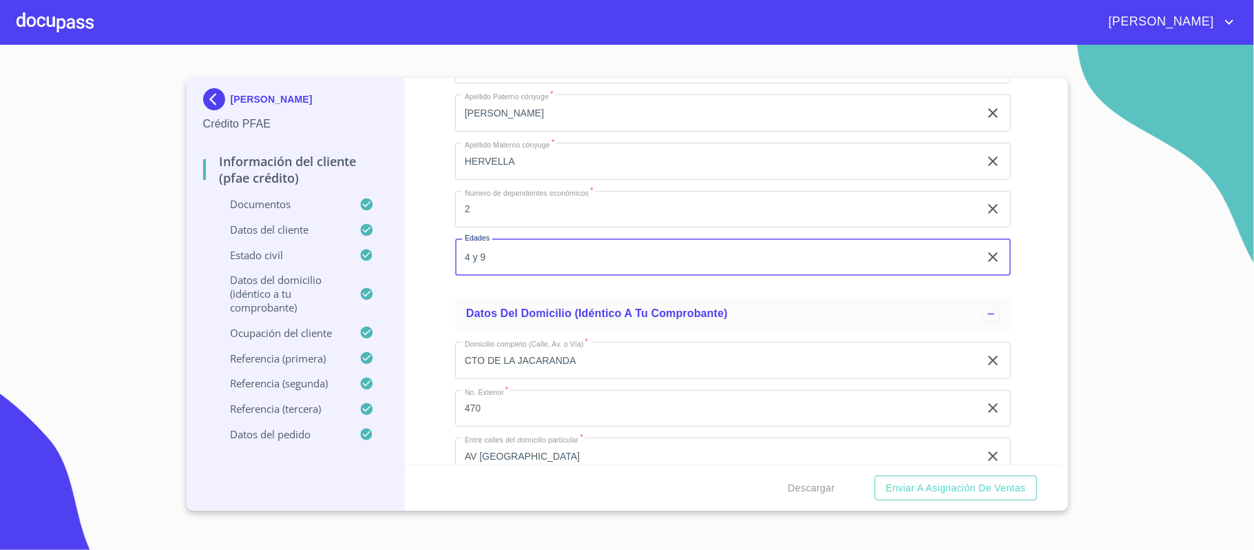
drag, startPoint x: 491, startPoint y: 258, endPoint x: 441, endPoint y: 259, distance: 49.6
click at [441, 259] on div "Información del cliente (PFAE crédito) Documentos Documento de identificación. …" at bounding box center [733, 271] width 657 height 386
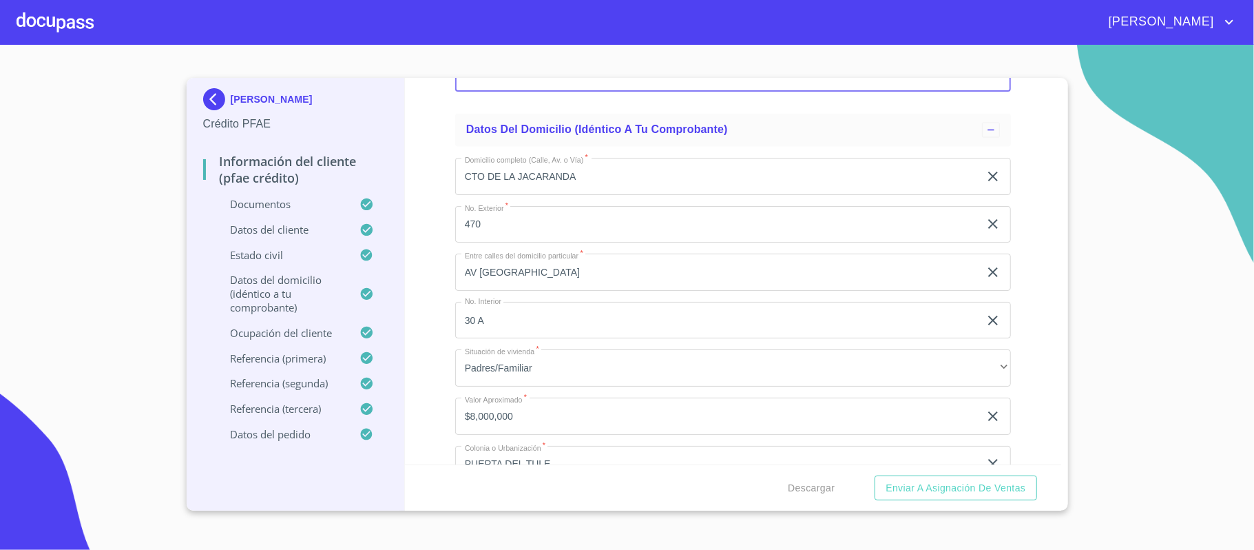
scroll to position [5695, 0]
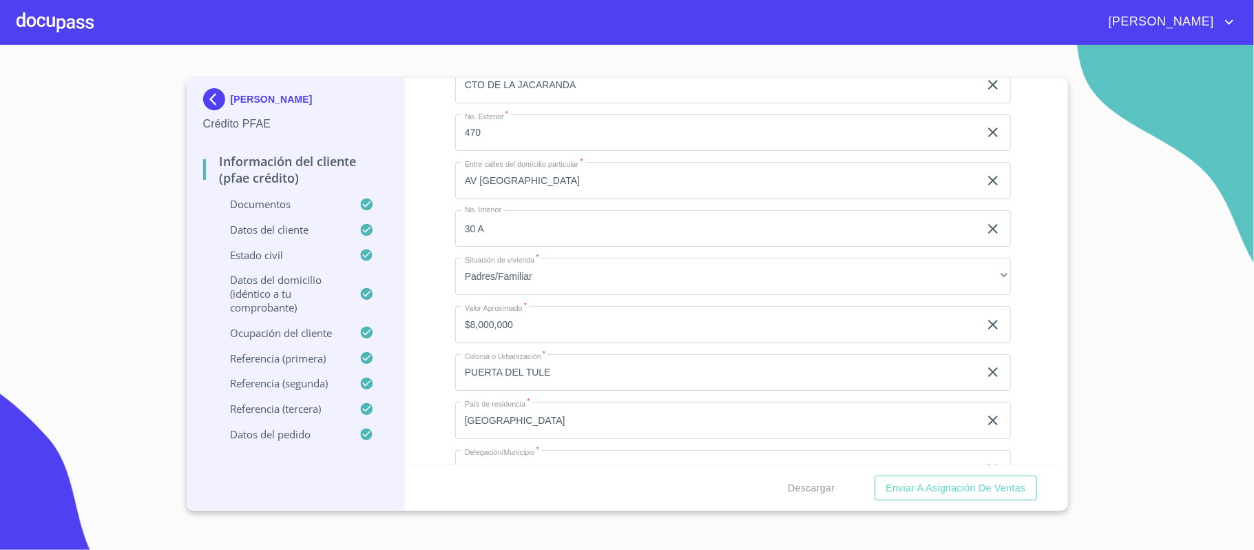
type input "6 11"
drag, startPoint x: 471, startPoint y: 325, endPoint x: 540, endPoint y: 373, distance: 83.7
click at [472, 325] on input "$8,000,000" at bounding box center [717, 324] width 524 height 37
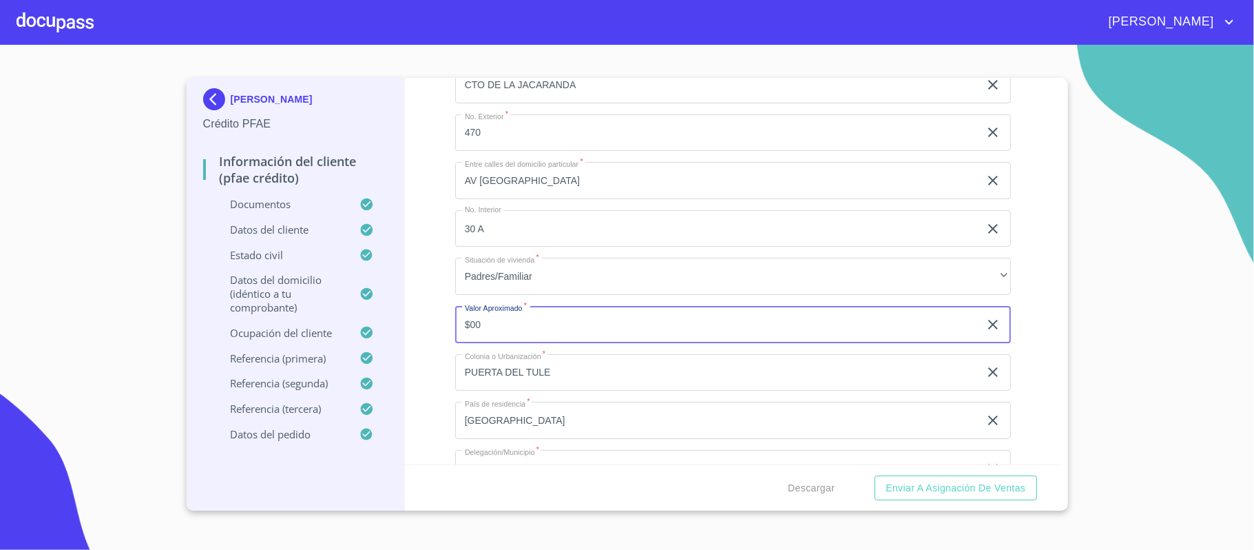
type input "$0"
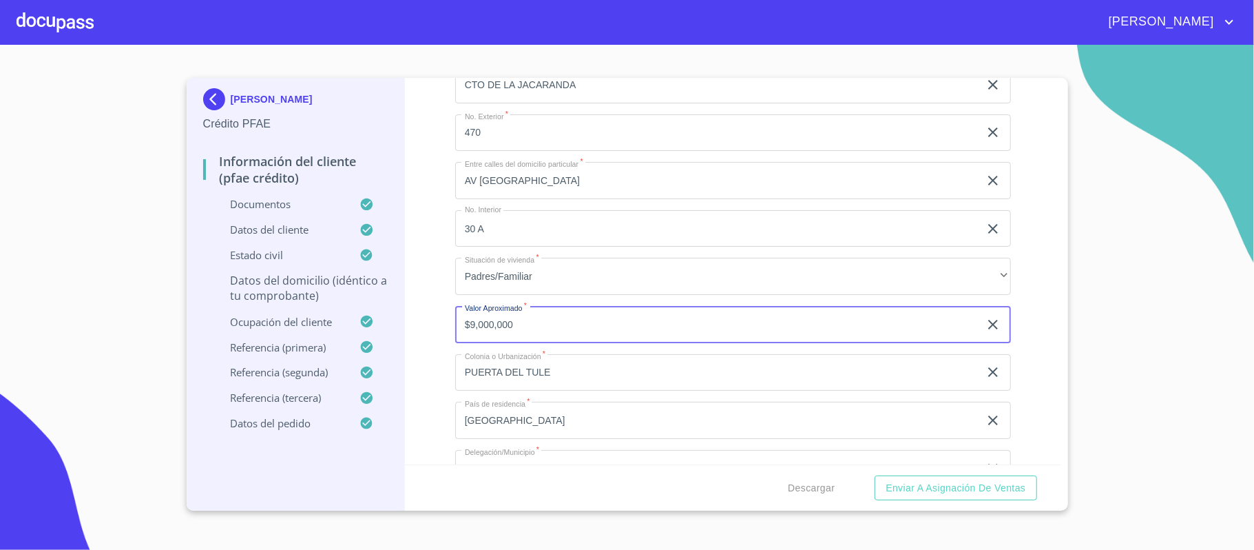
type input "$9,000,000"
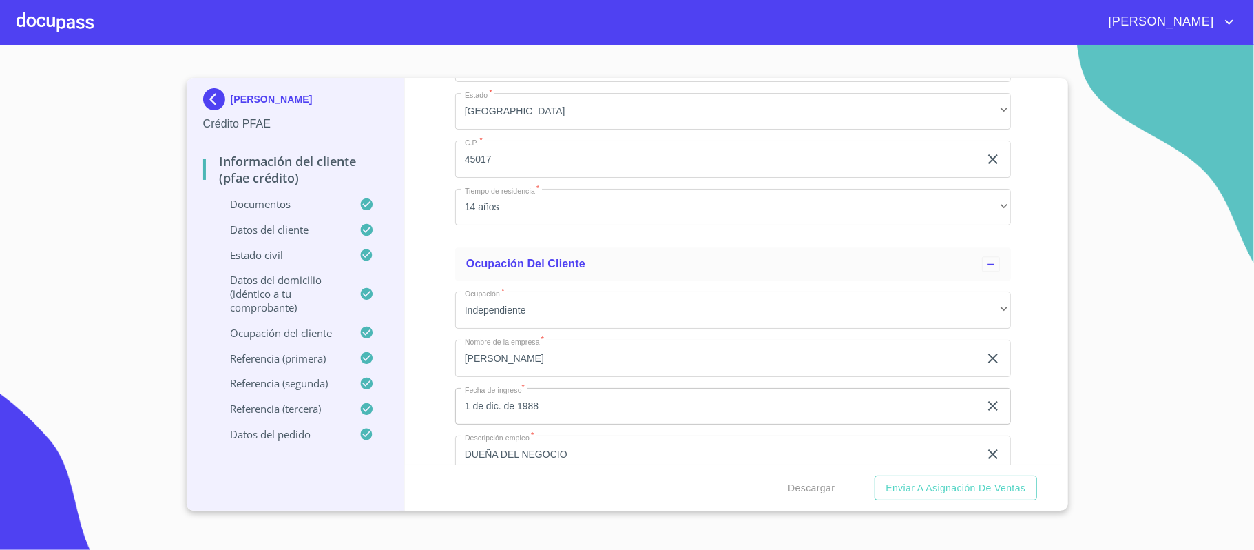
scroll to position [6154, 0]
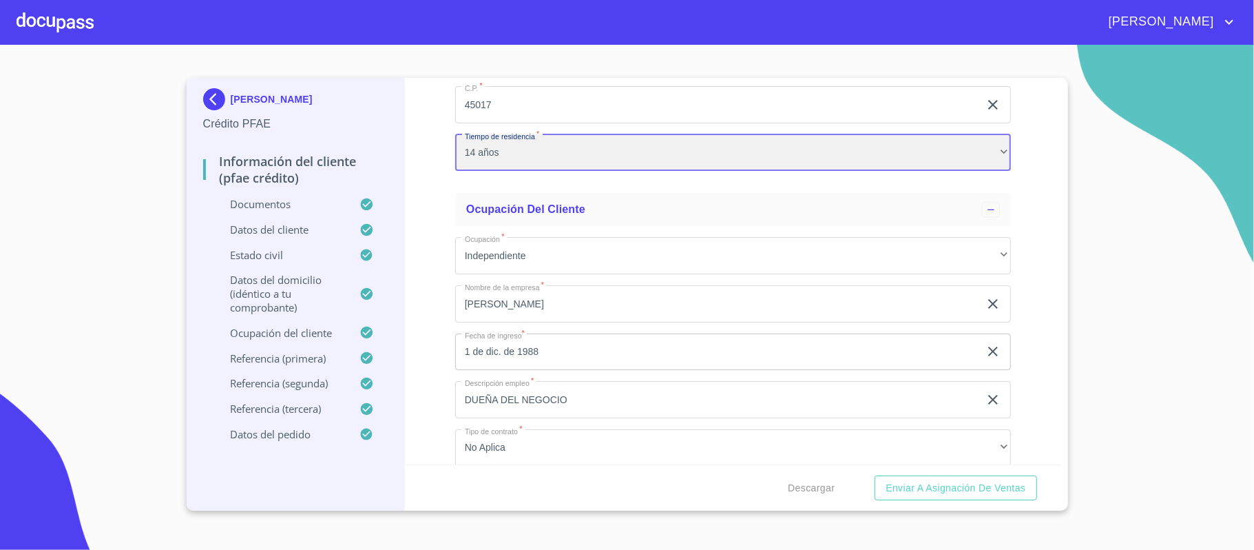
click at [471, 154] on div "14 años" at bounding box center [733, 152] width 556 height 37
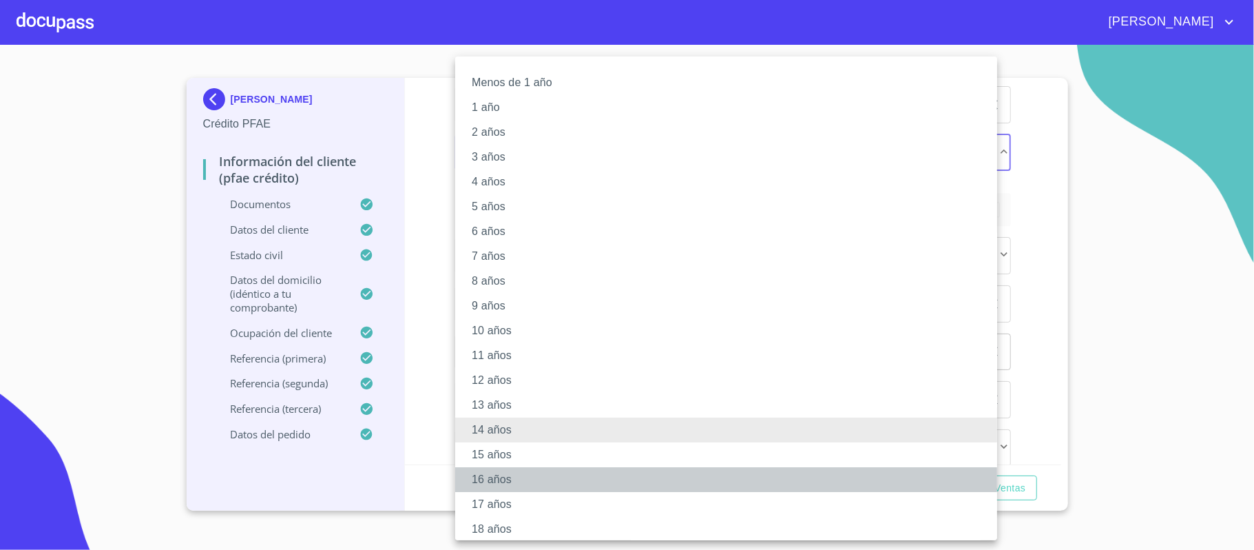
click at [489, 480] on li "16 años" at bounding box center [733, 479] width 556 height 25
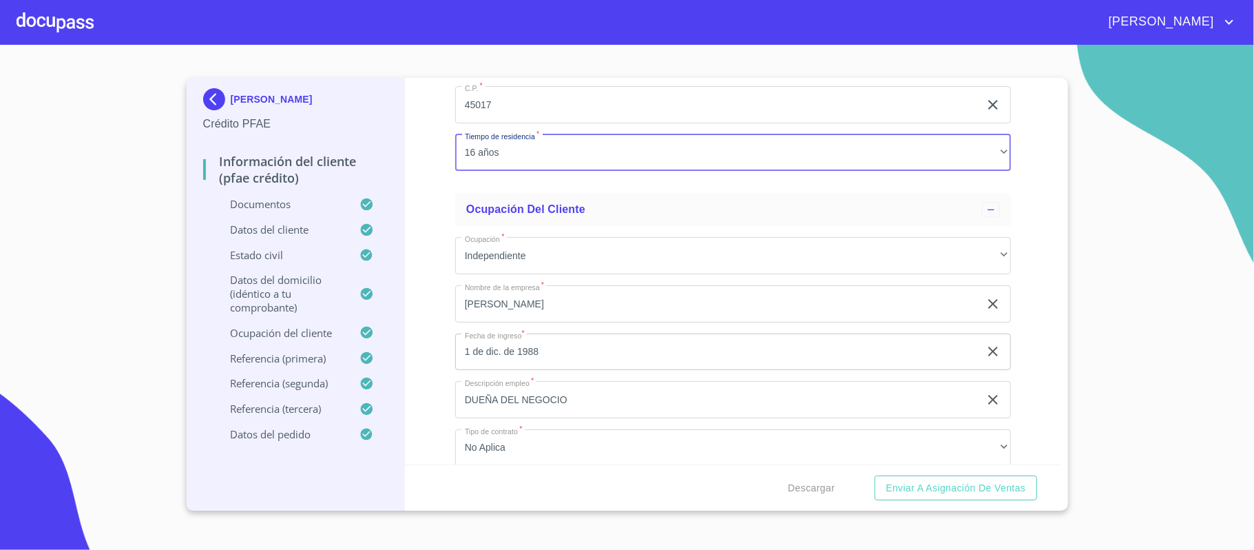
click at [450, 194] on div "Información del cliente (PFAE crédito) Documentos Documento de identificación. …" at bounding box center [733, 271] width 657 height 386
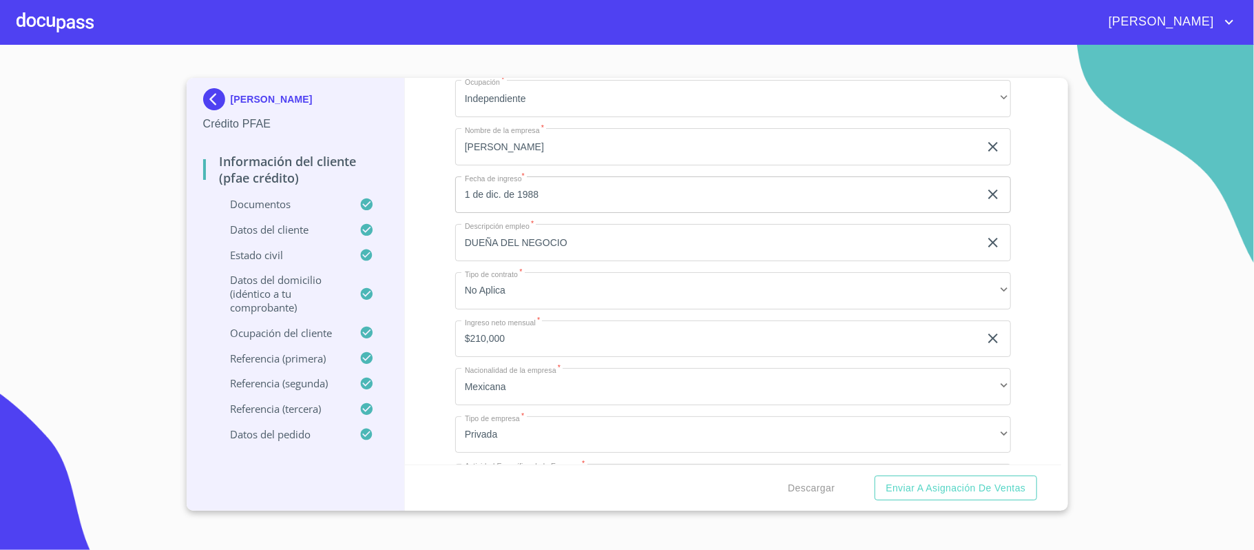
scroll to position [6338, 0]
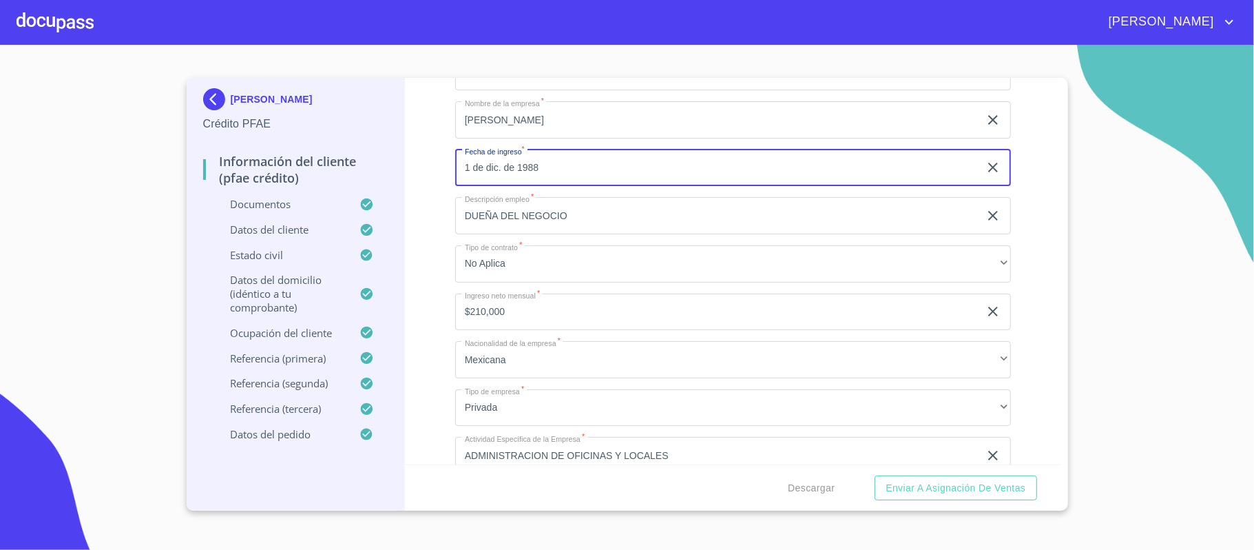
drag, startPoint x: 796, startPoint y: 167, endPoint x: 445, endPoint y: 165, distance: 351.3
click at [445, 165] on div "Información del cliente (PFAE crédito) Documentos Documento de identificación. …" at bounding box center [733, 271] width 657 height 386
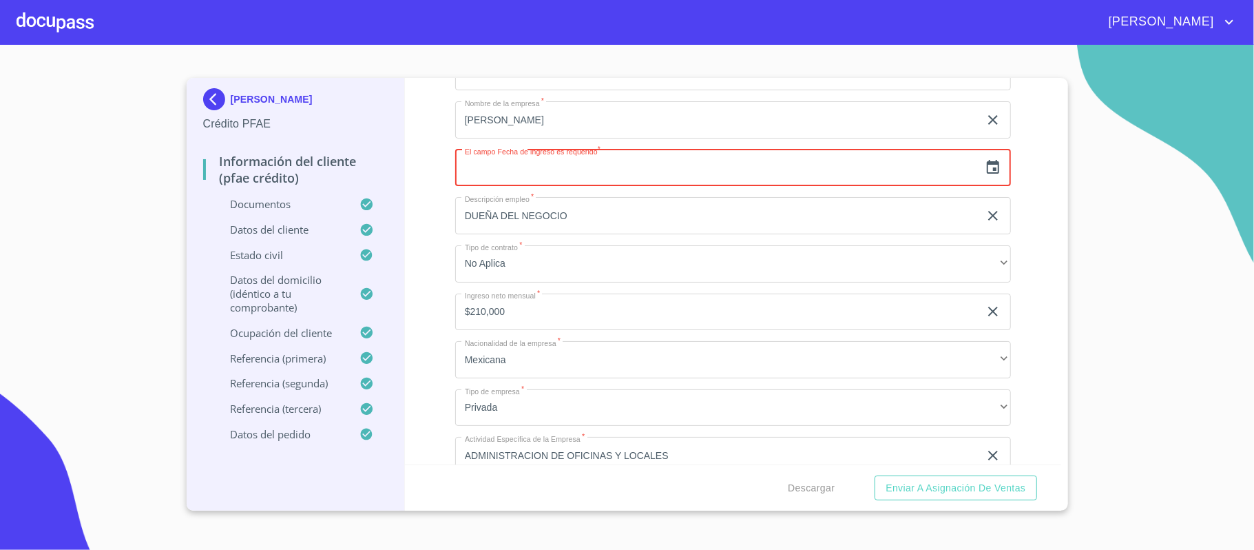
click at [985, 167] on icon "button" at bounding box center [993, 167] width 17 height 17
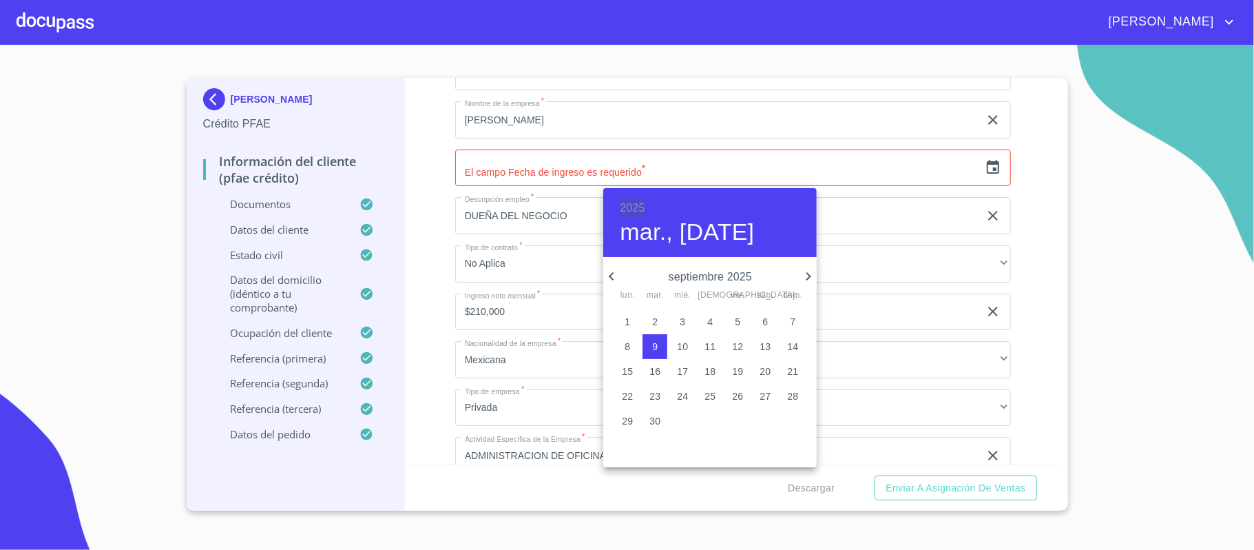
click at [627, 207] on h6 "2025" at bounding box center [632, 207] width 25 height 19
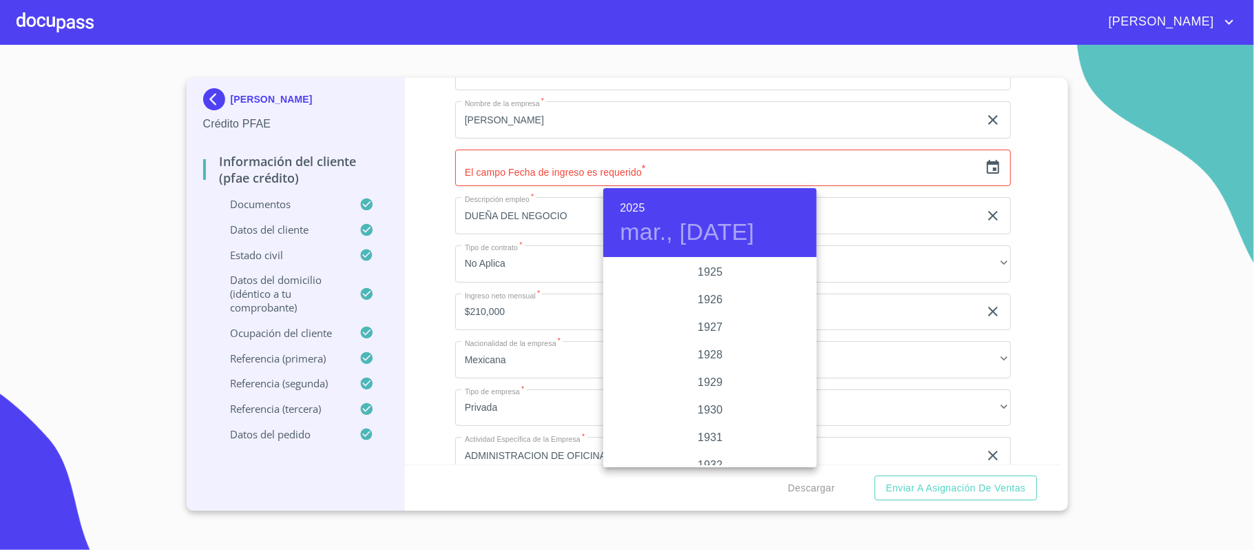
scroll to position [2673, 0]
click at [480, 169] on div at bounding box center [627, 275] width 1254 height 550
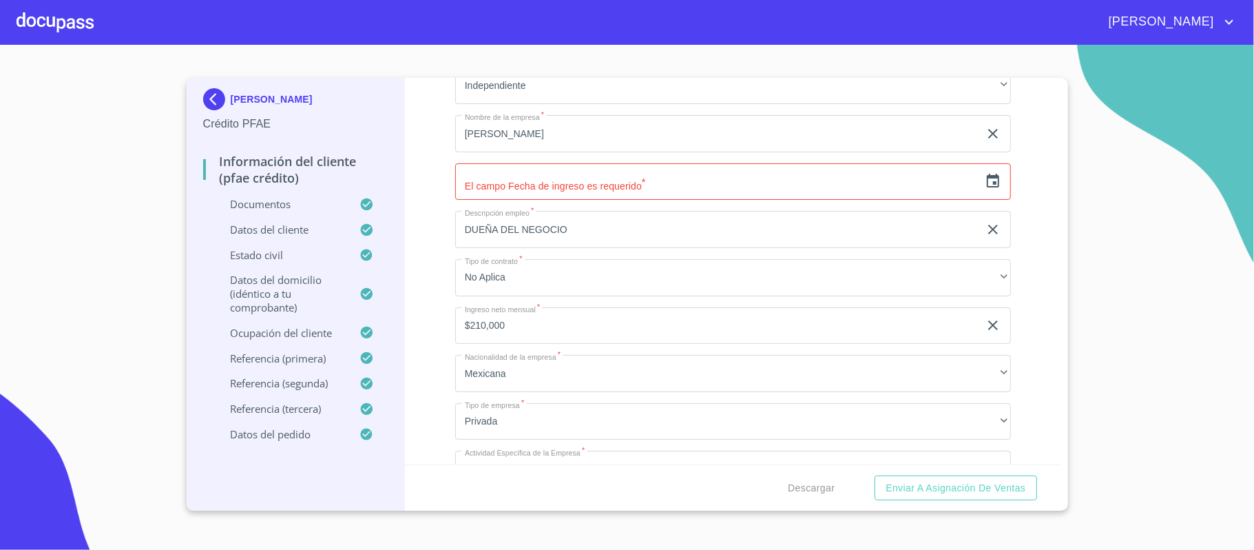
scroll to position [6338, 0]
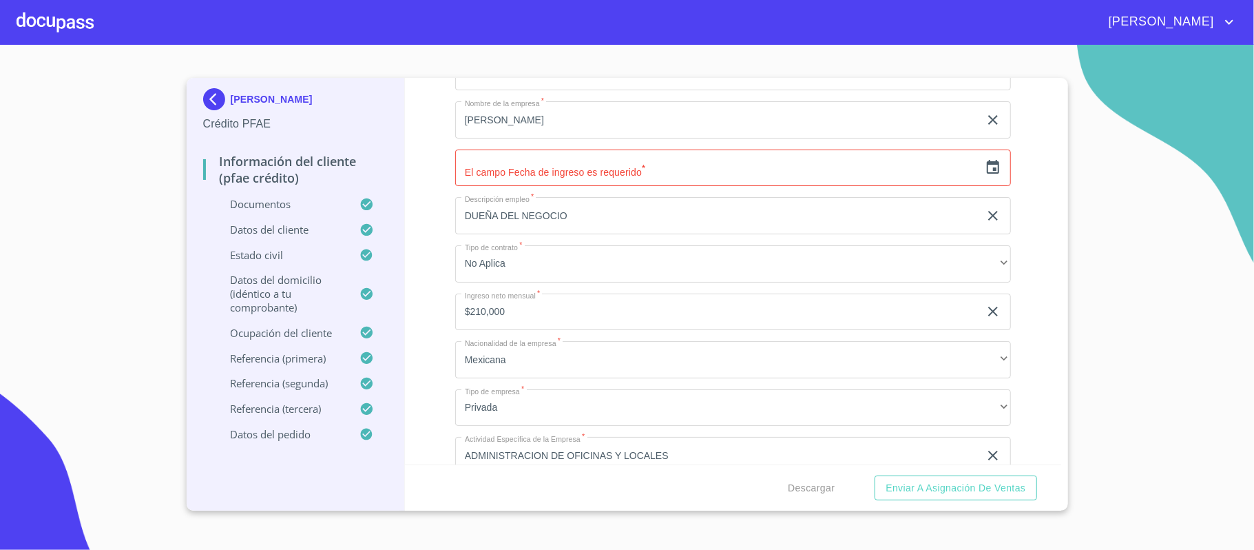
click at [985, 169] on icon "button" at bounding box center [993, 167] width 17 height 17
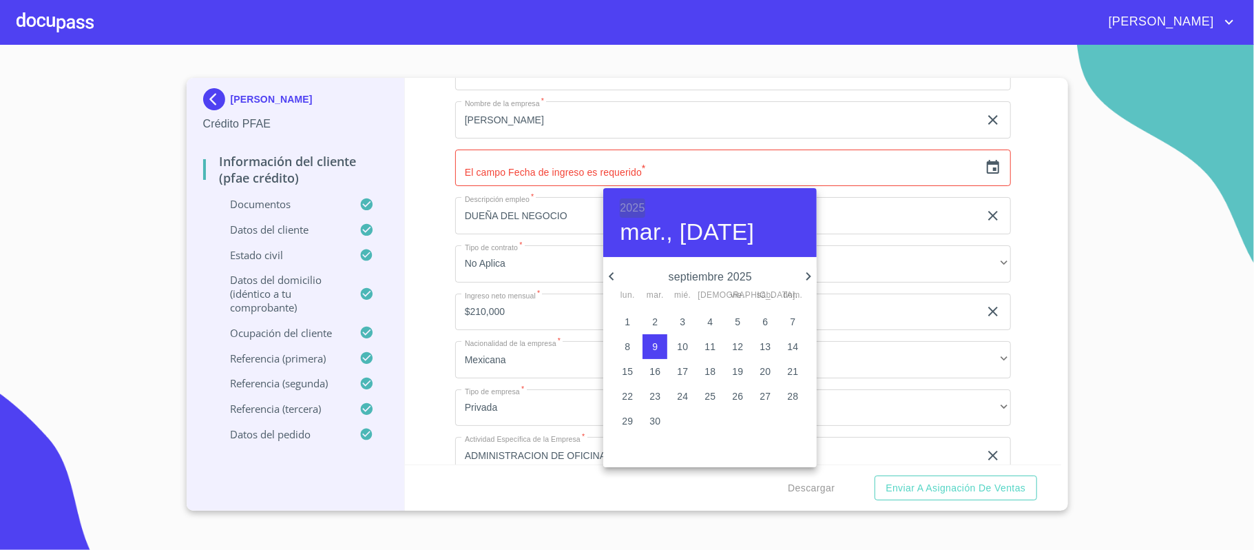
click at [624, 209] on h6 "2025" at bounding box center [632, 207] width 25 height 19
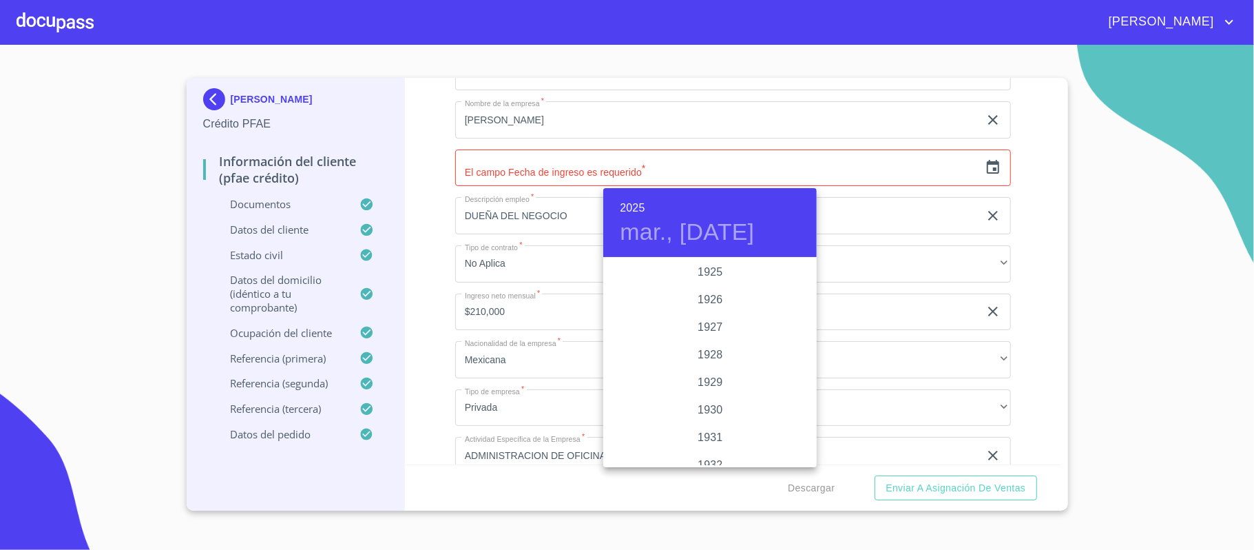
scroll to position [2673, 0]
click at [817, 291] on div at bounding box center [627, 275] width 1254 height 550
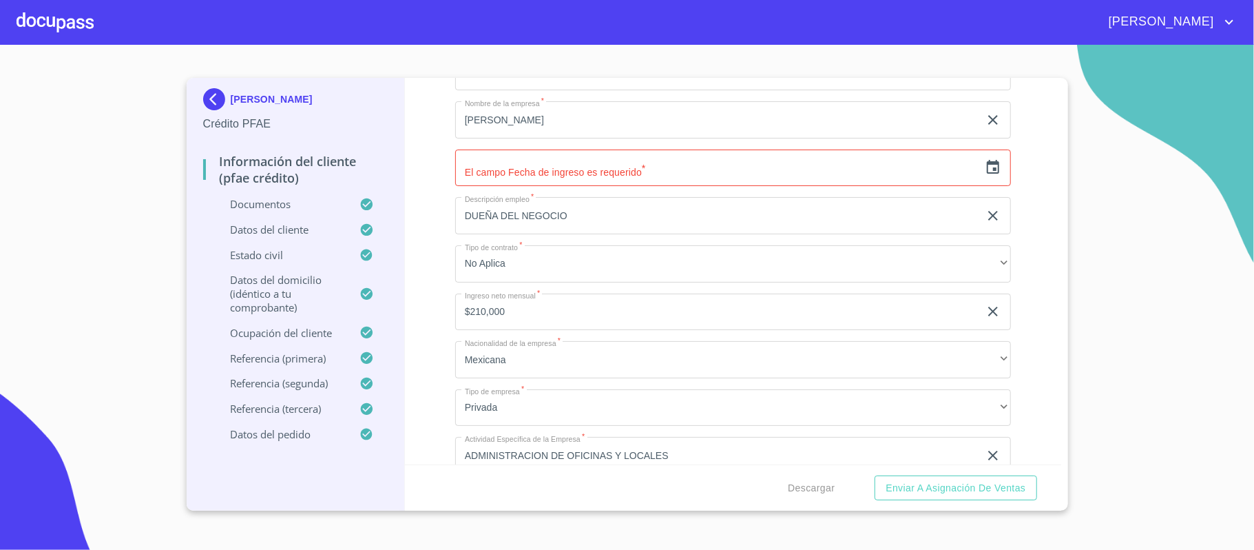
click at [985, 172] on icon "button" at bounding box center [993, 167] width 17 height 17
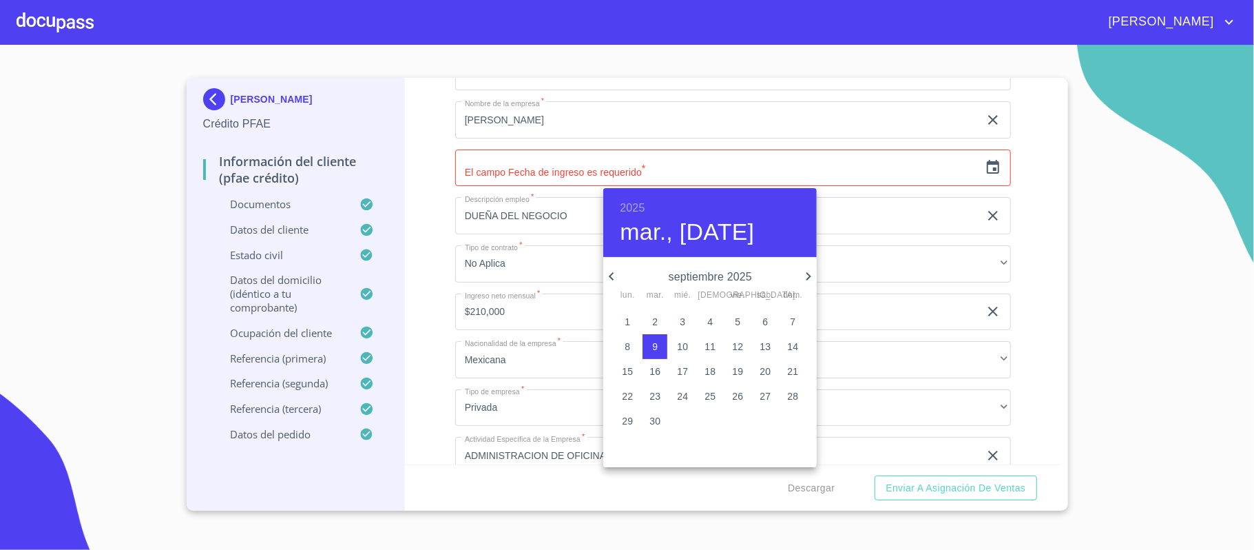
click at [632, 205] on h6 "2025" at bounding box center [632, 207] width 25 height 19
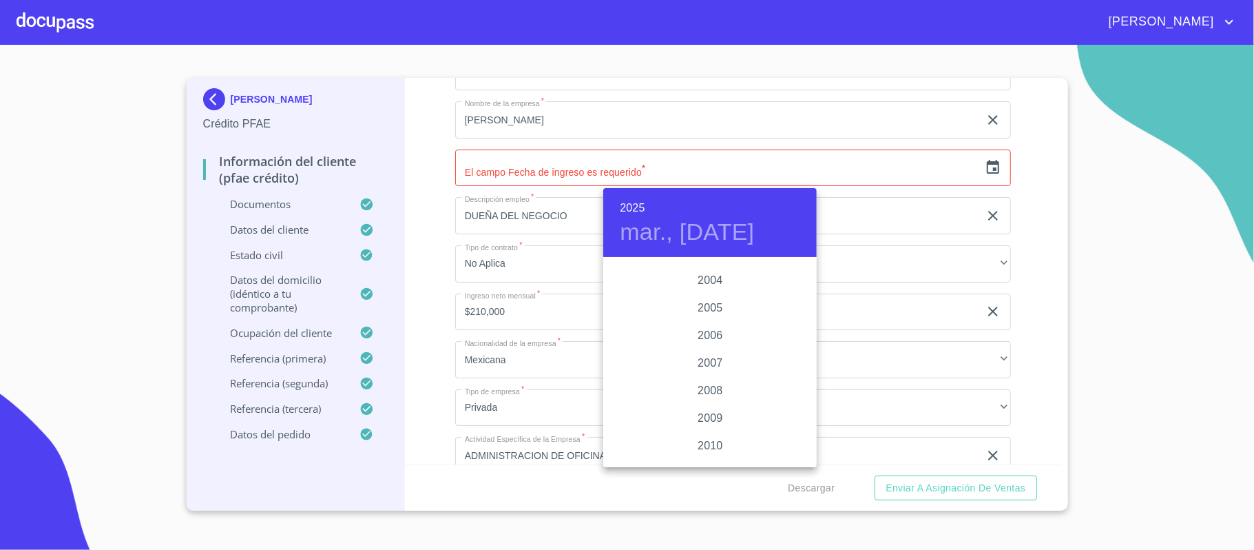
scroll to position [2133, 0]
click at [710, 346] on div "2005" at bounding box center [710, 344] width 214 height 28
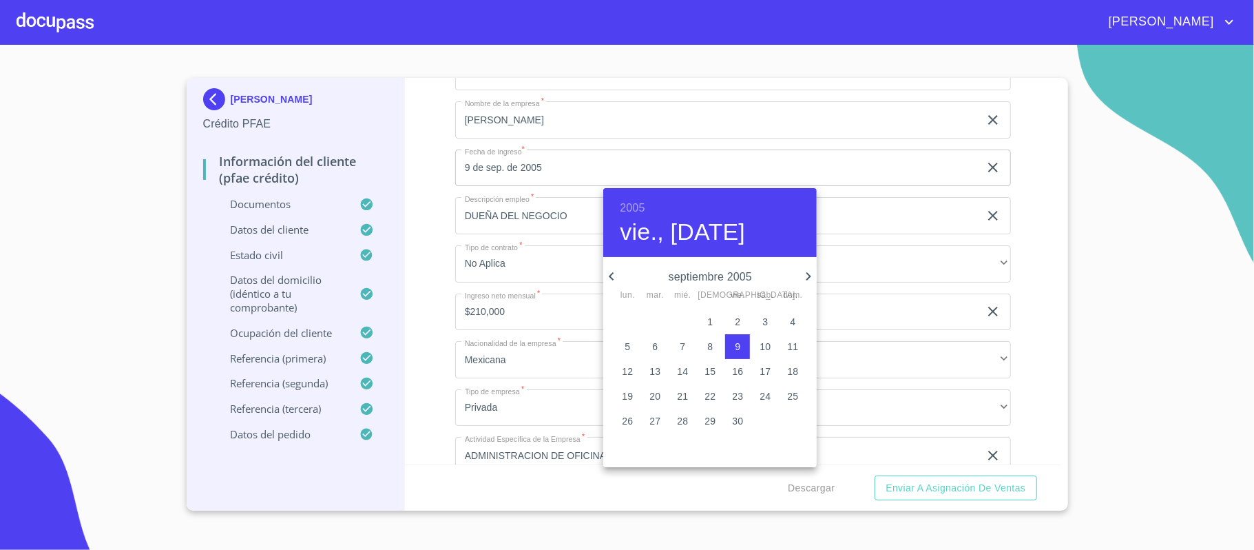
click at [606, 276] on icon "button" at bounding box center [611, 276] width 17 height 17
click at [610, 274] on icon "button" at bounding box center [611, 276] width 17 height 17
click at [792, 323] on p "1" at bounding box center [793, 322] width 6 height 14
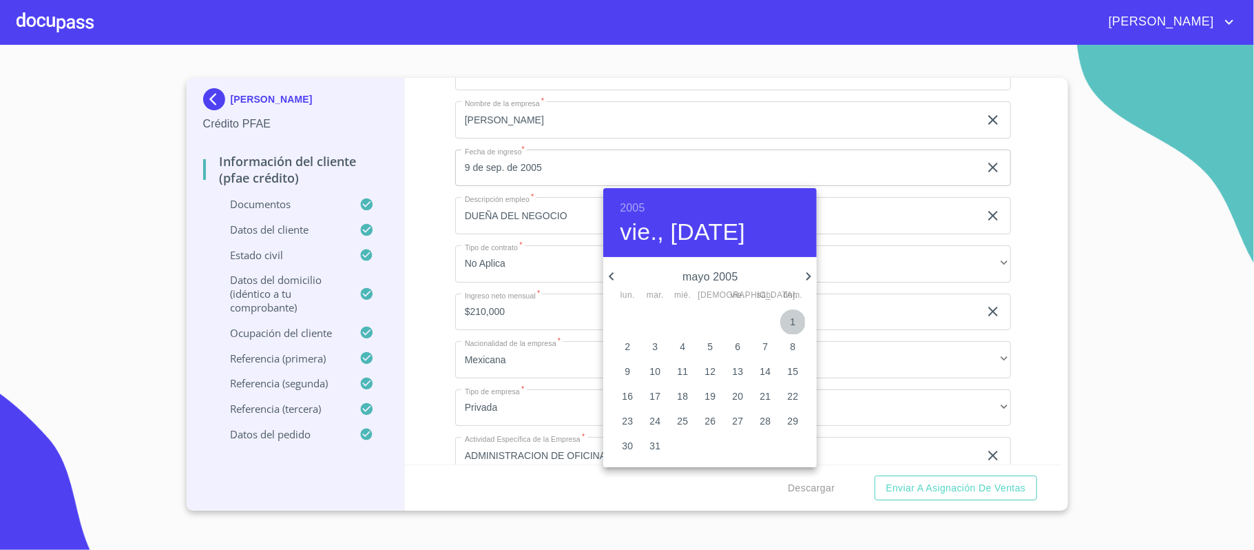
type input "1 de may. de 2005"
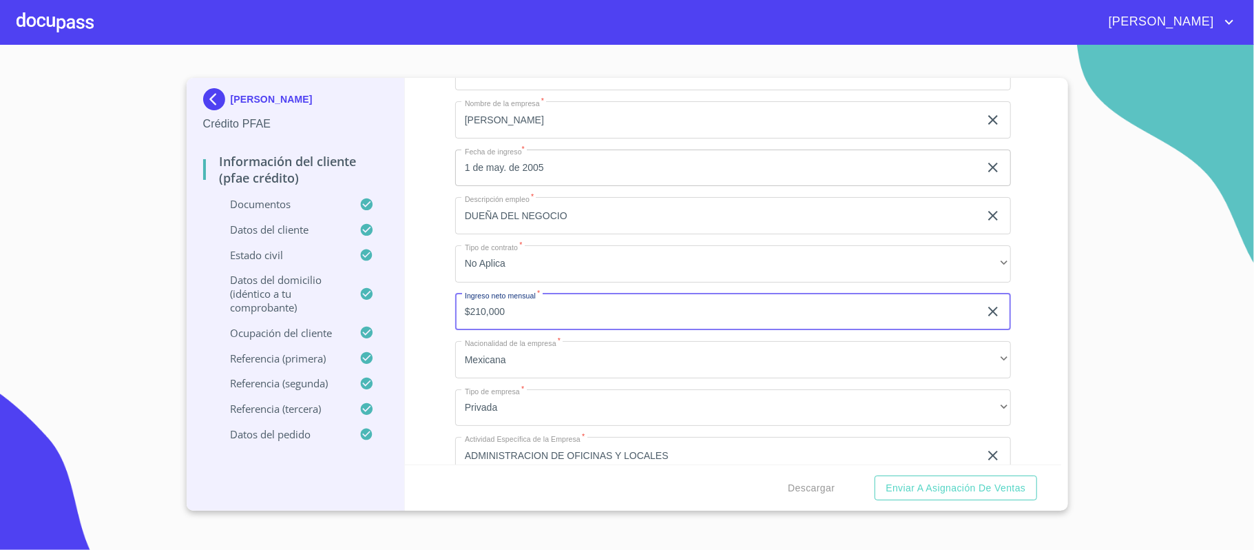
drag, startPoint x: 508, startPoint y: 311, endPoint x: 469, endPoint y: 311, distance: 39.3
click at [469, 311] on input "$210,000" at bounding box center [717, 311] width 524 height 37
click at [447, 331] on div "Información del cliente (PFAE crédito) Documentos Documento de identificación. …" at bounding box center [733, 271] width 657 height 386
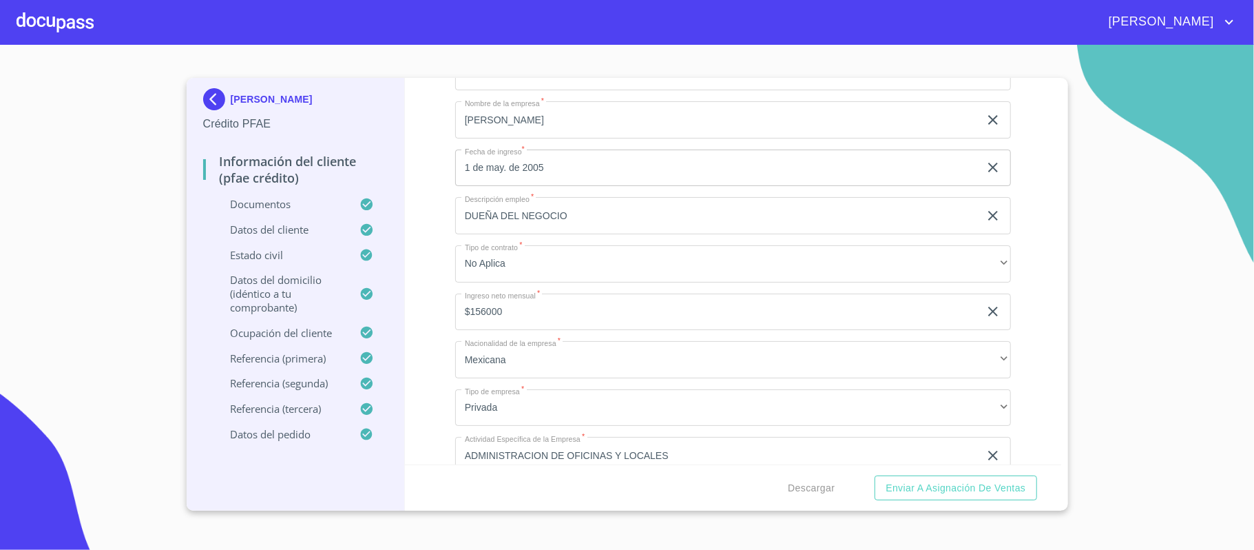
click at [486, 316] on input "$156000" at bounding box center [717, 311] width 524 height 37
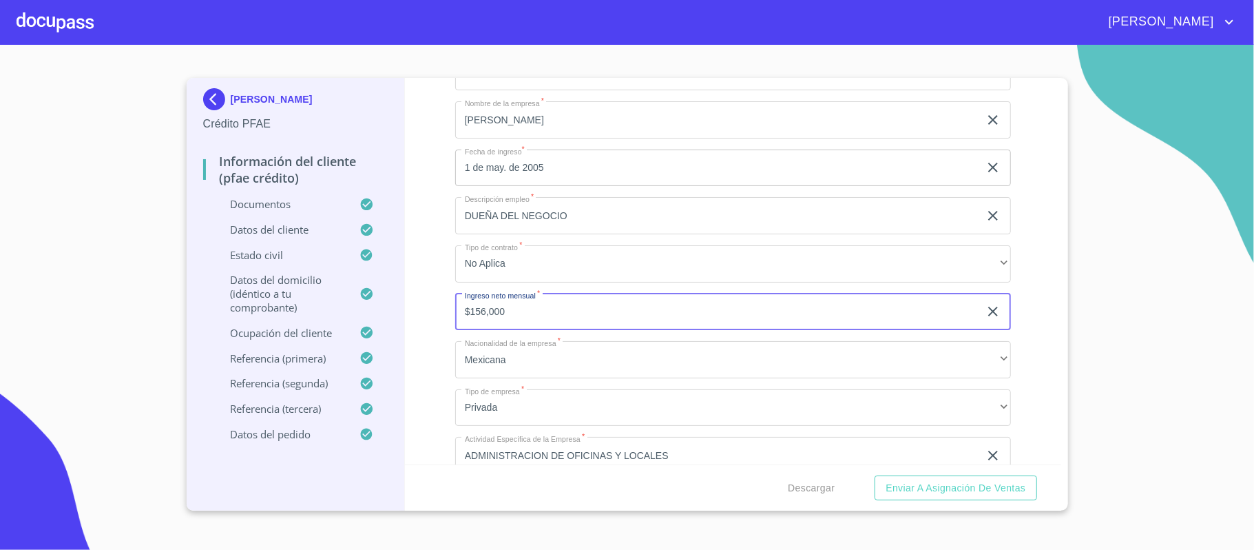
type input "$156,000"
click at [435, 372] on div "Información del cliente (PFAE crédito) Documentos Documento de identificación. …" at bounding box center [733, 271] width 657 height 386
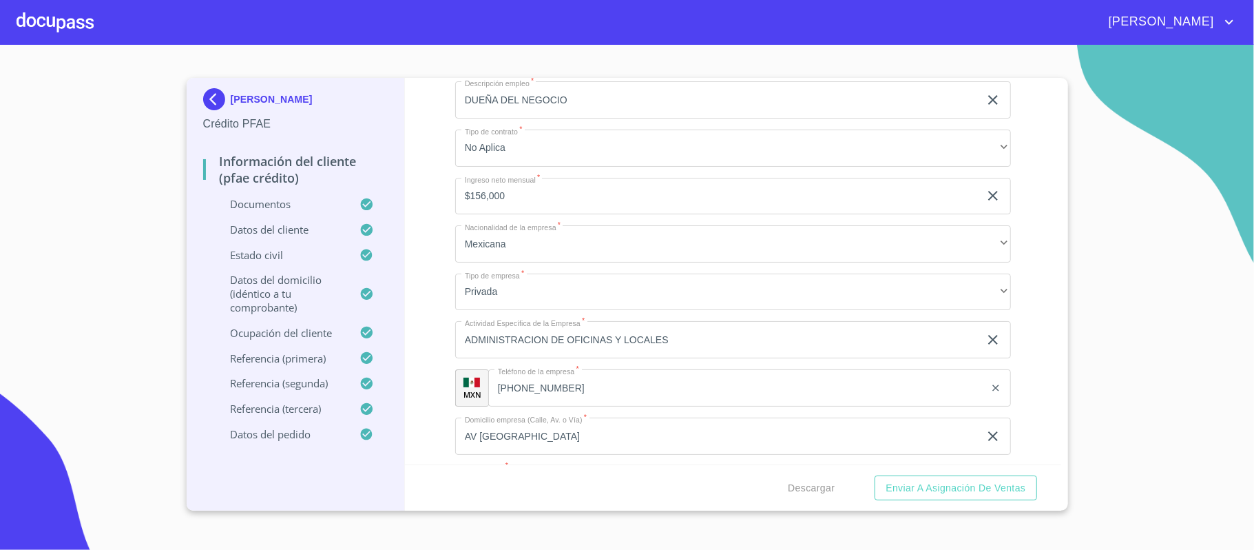
scroll to position [6521, 0]
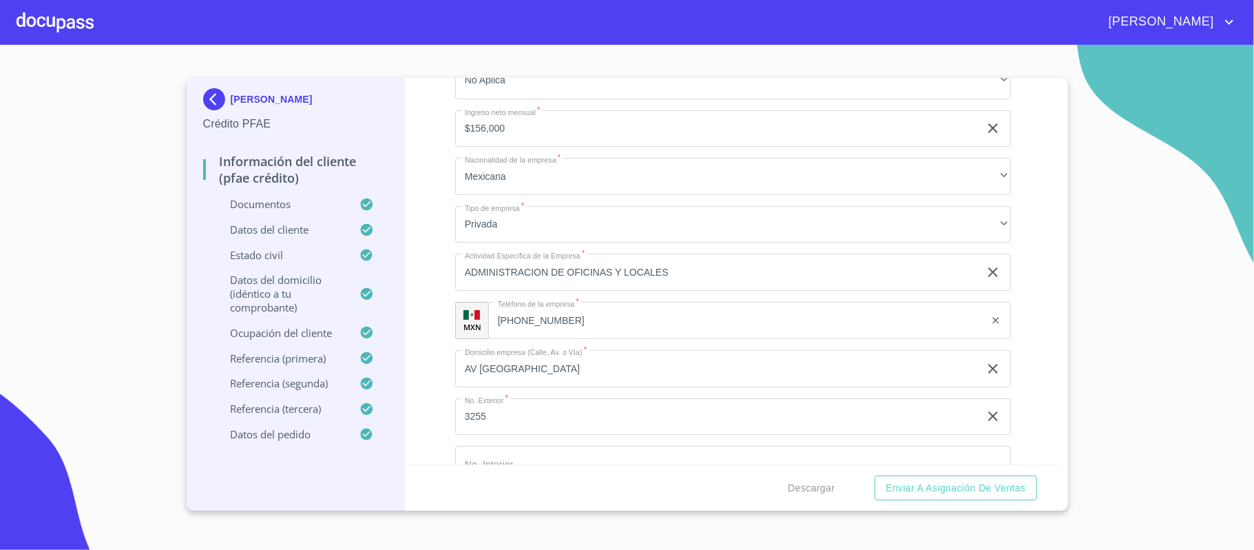
click at [1015, 265] on div "Información del cliente (PFAE crédito) Documentos Documento de identificación. …" at bounding box center [733, 271] width 657 height 386
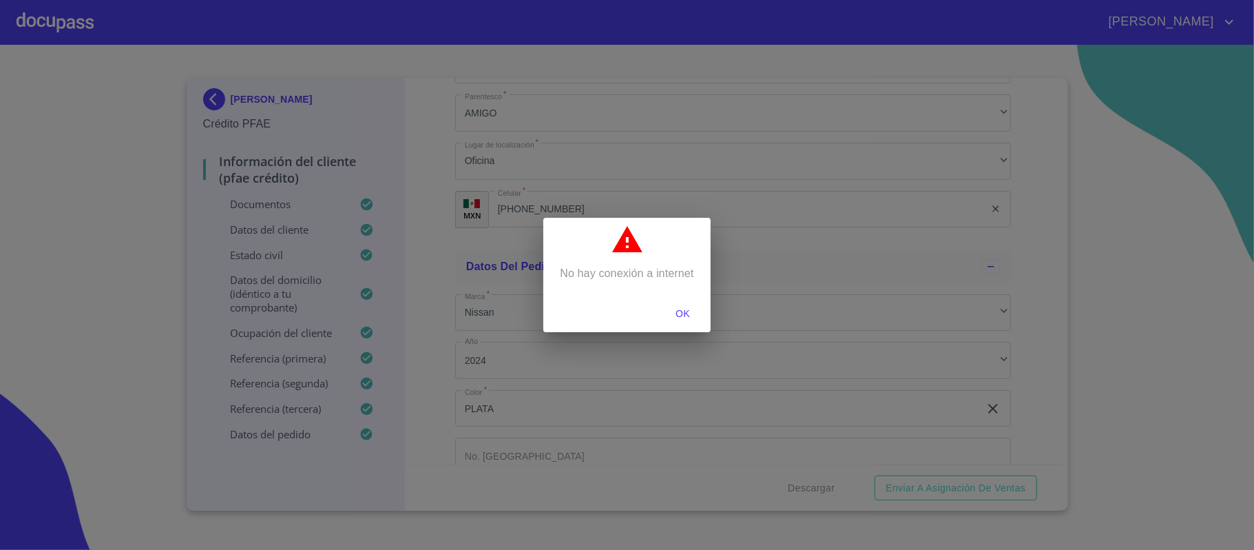
scroll to position [8359, 0]
click at [681, 312] on span "OK" at bounding box center [683, 313] width 33 height 17
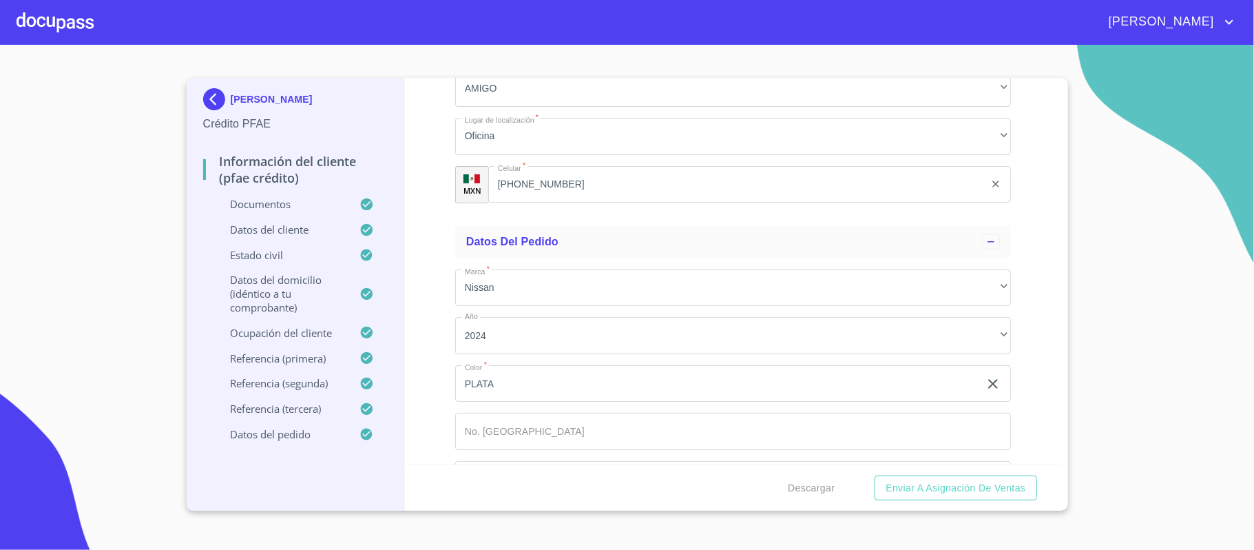
click at [1023, 259] on div "Información del cliente (PFAE crédito) Documentos Documento de identificación. …" at bounding box center [733, 271] width 657 height 386
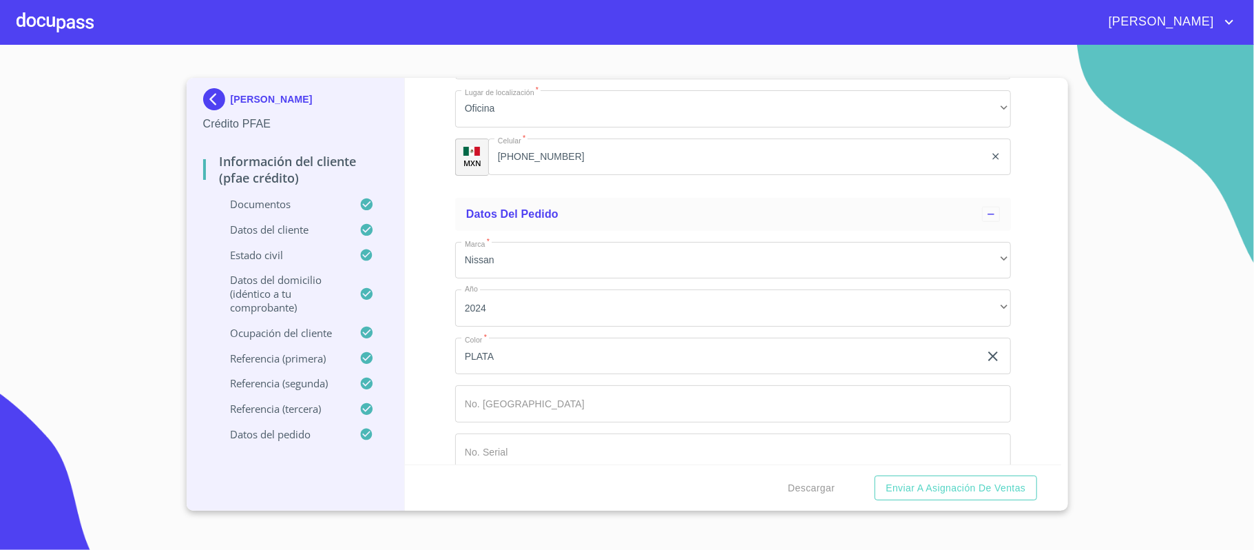
scroll to position [8411, 0]
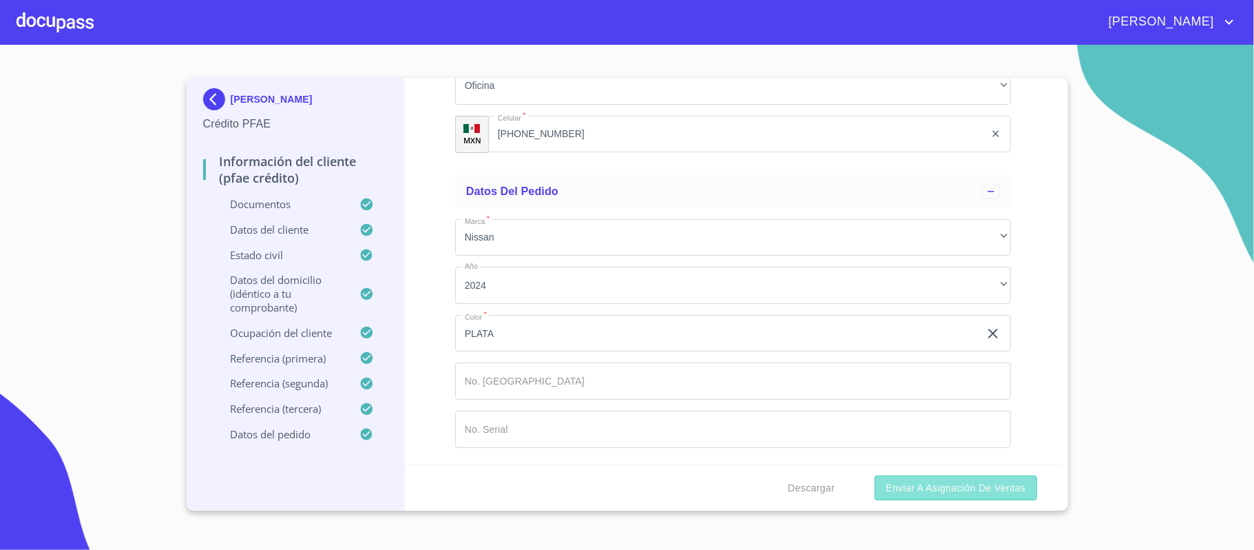
click at [991, 488] on span "Enviar a Asignación de Ventas" at bounding box center [956, 487] width 140 height 17
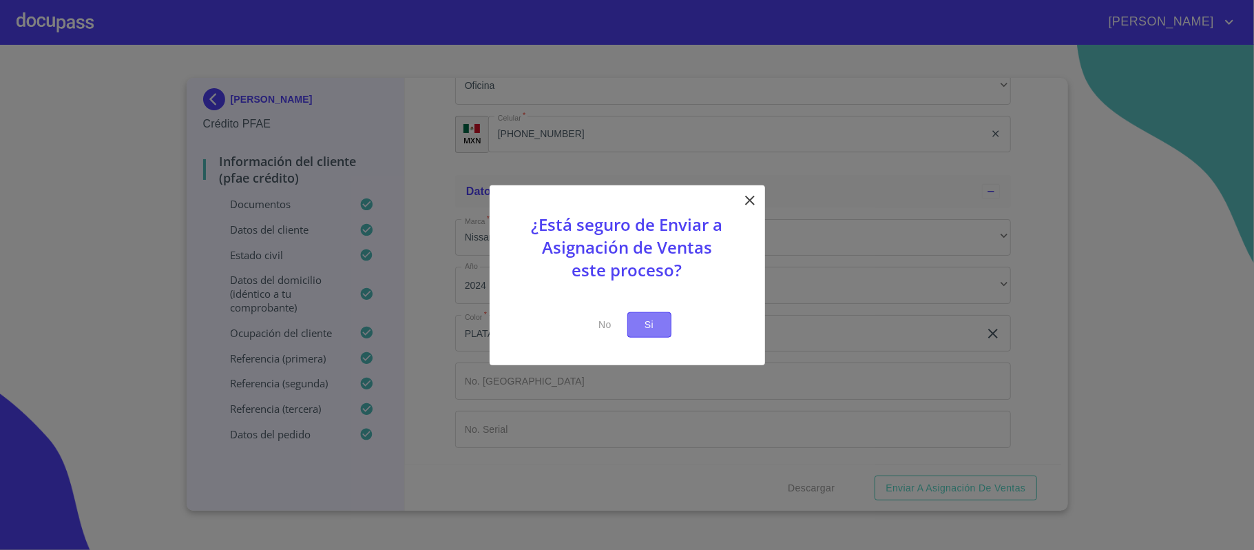
click at [656, 322] on span "Si" at bounding box center [650, 324] width 22 height 17
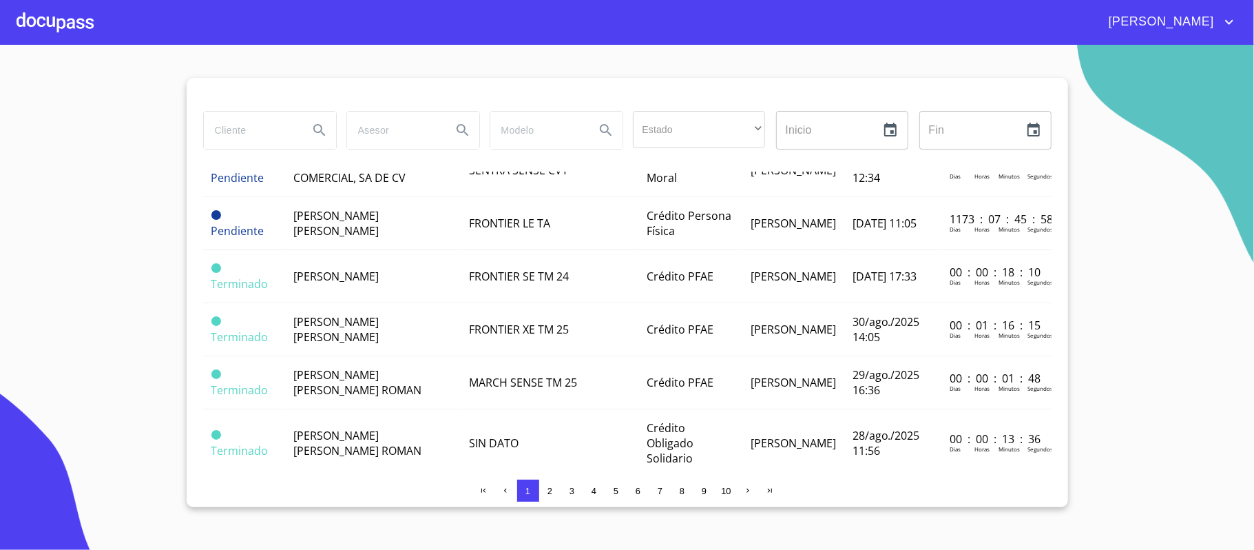
scroll to position [827, 0]
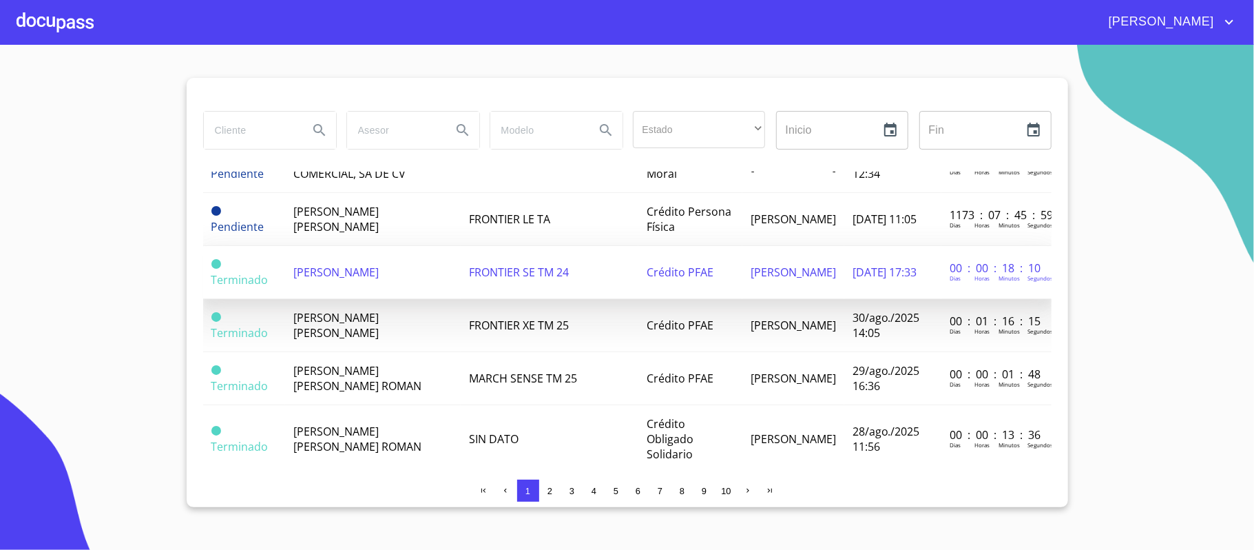
click at [325, 280] on span "JACQUELINE GRACIA VARELA" at bounding box center [335, 272] width 85 height 15
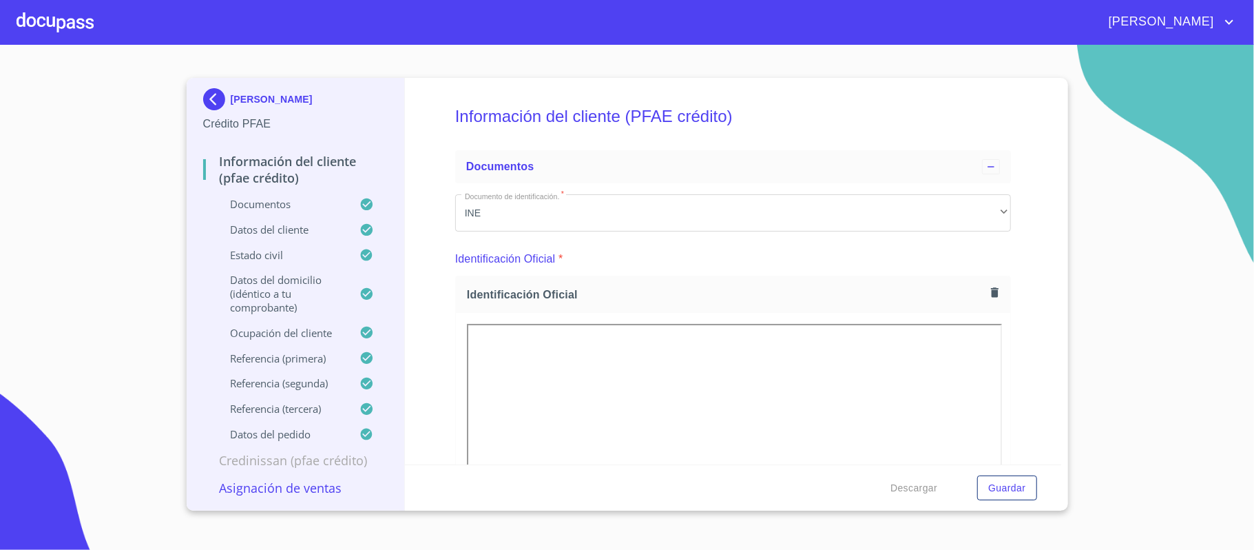
click at [1024, 307] on div "Información del cliente (PFAE crédito) Documentos Documento de identificación. …" at bounding box center [733, 271] width 657 height 386
click at [913, 486] on span "Descargar" at bounding box center [914, 487] width 47 height 17
click at [1189, 23] on span "[PERSON_NAME]" at bounding box center [1160, 22] width 123 height 22
click at [1219, 33] on li "Salir" at bounding box center [1215, 29] width 45 height 25
